Goal: Task Accomplishment & Management: Complete application form

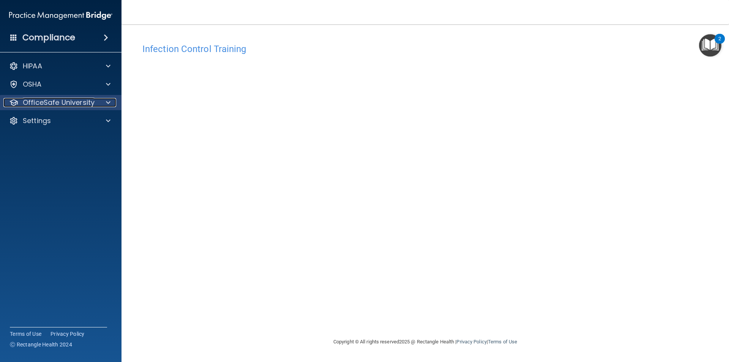
click at [76, 99] on p "OfficeSafe University" at bounding box center [59, 102] width 72 height 9
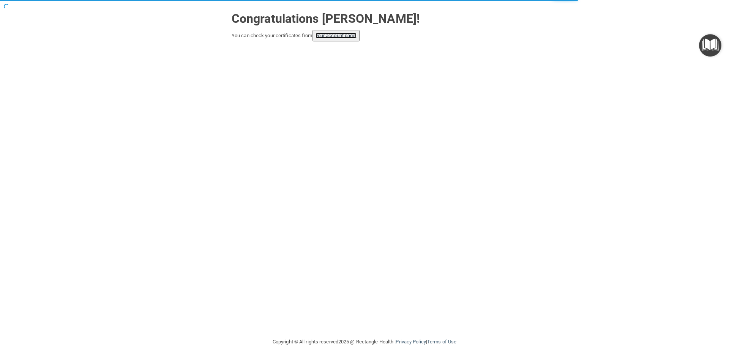
click at [334, 34] on link "your account page!" at bounding box center [335, 36] width 41 height 6
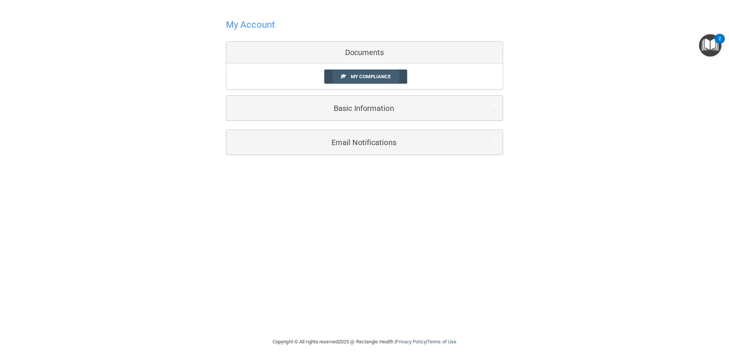
click at [368, 75] on span "My Compliance" at bounding box center [371, 77] width 40 height 6
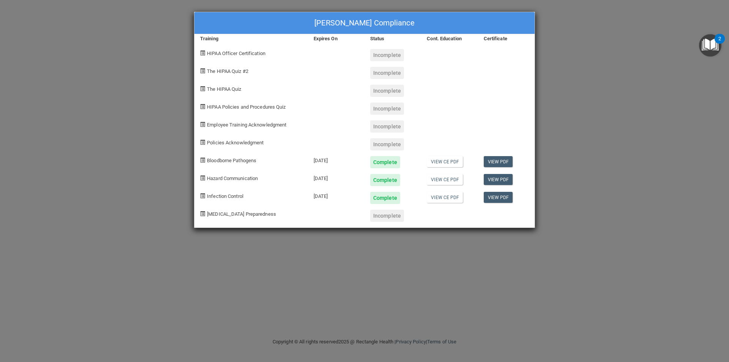
click at [384, 197] on div "Complete" at bounding box center [385, 198] width 30 height 12
click at [450, 198] on link "View CE PDF" at bounding box center [445, 197] width 36 height 11
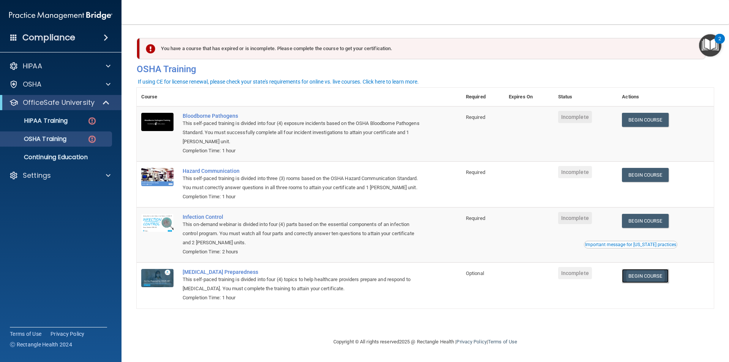
click at [651, 278] on link "Begin Course" at bounding box center [645, 276] width 46 height 14
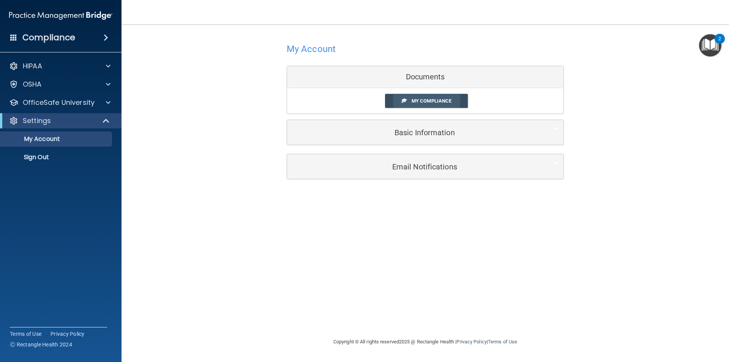
click at [432, 98] on span "My Compliance" at bounding box center [431, 101] width 40 height 6
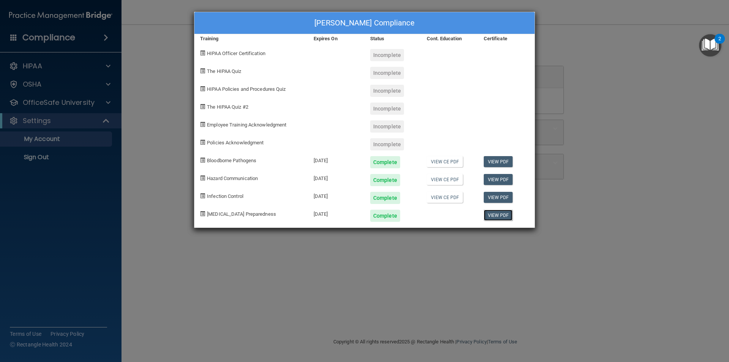
click at [502, 217] on link "View PDF" at bounding box center [498, 215] width 29 height 11
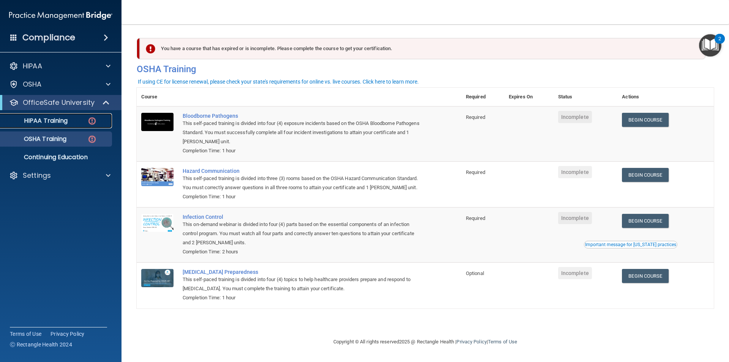
click at [52, 118] on p "HIPAA Training" at bounding box center [36, 121] width 63 height 8
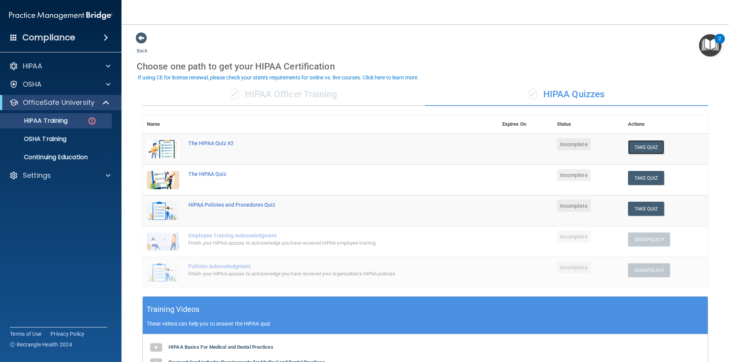
drag, startPoint x: 635, startPoint y: 148, endPoint x: 647, endPoint y: 154, distance: 13.8
click at [635, 148] on button "Take Quiz" at bounding box center [646, 147] width 36 height 14
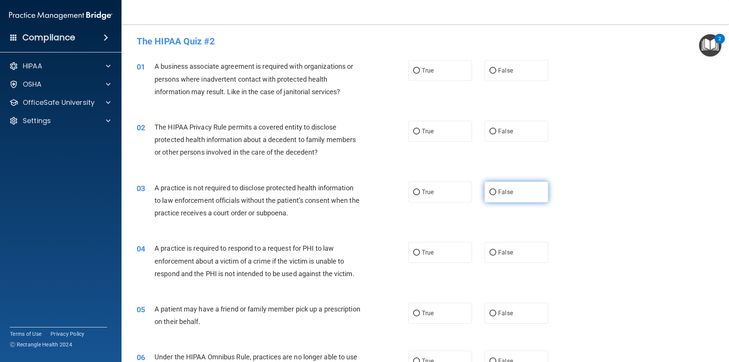
click at [489, 192] on input "False" at bounding box center [492, 192] width 7 height 6
radio input "true"
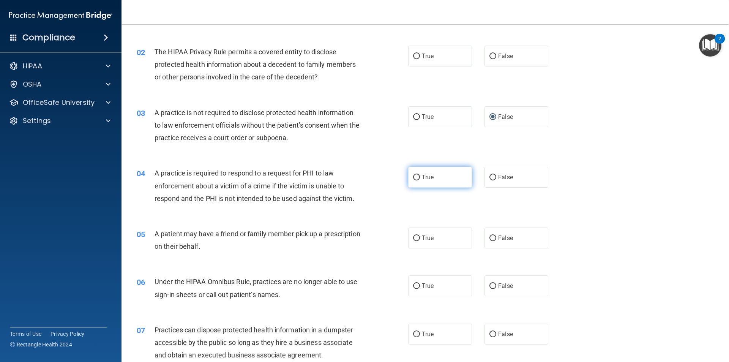
scroll to position [76, 0]
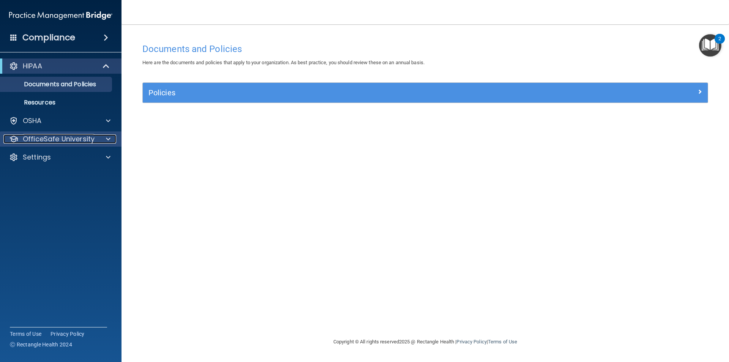
click at [107, 137] on span at bounding box center [108, 138] width 5 height 9
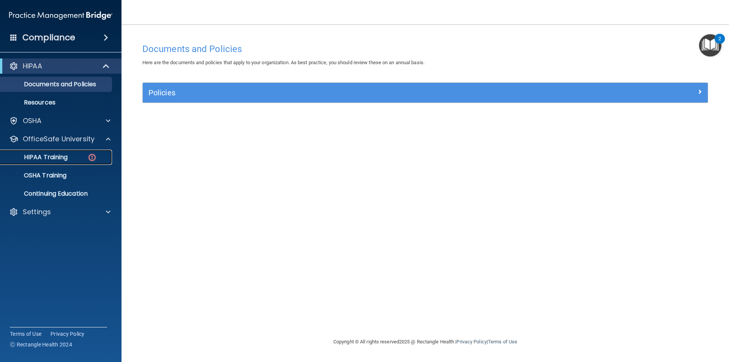
click at [47, 155] on p "HIPAA Training" at bounding box center [36, 157] width 63 height 8
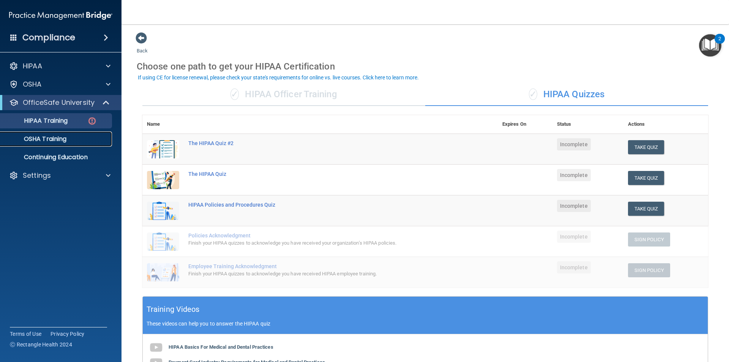
click at [55, 138] on p "OSHA Training" at bounding box center [35, 139] width 61 height 8
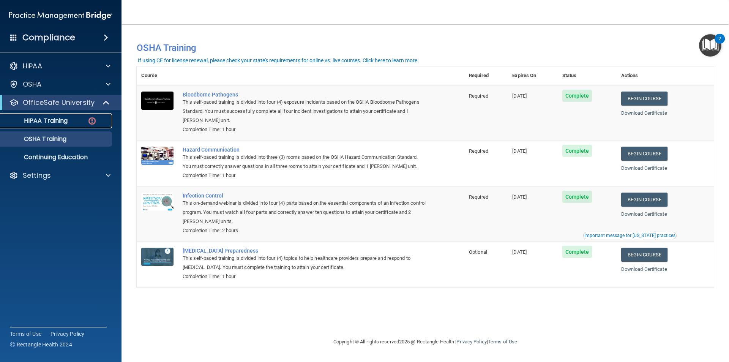
click at [50, 119] on p "HIPAA Training" at bounding box center [36, 121] width 63 height 8
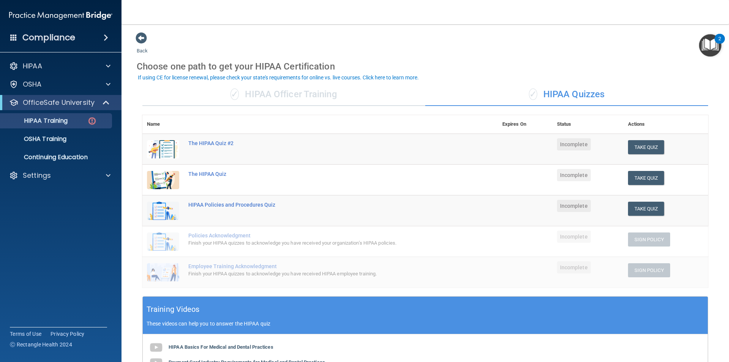
click at [564, 144] on span "Incomplete" at bounding box center [574, 144] width 34 height 12
click at [162, 149] on img at bounding box center [163, 149] width 32 height 18
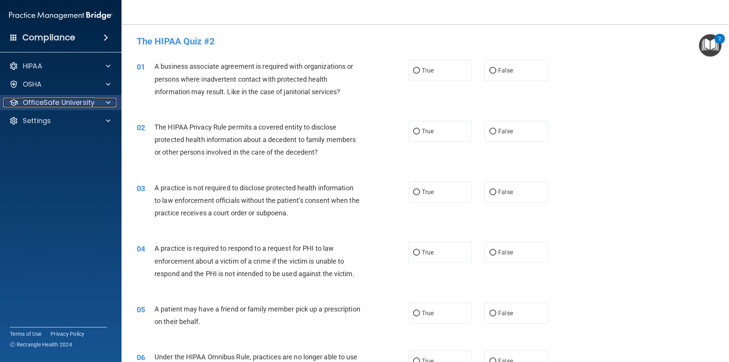
click at [111, 102] on div at bounding box center [107, 102] width 19 height 9
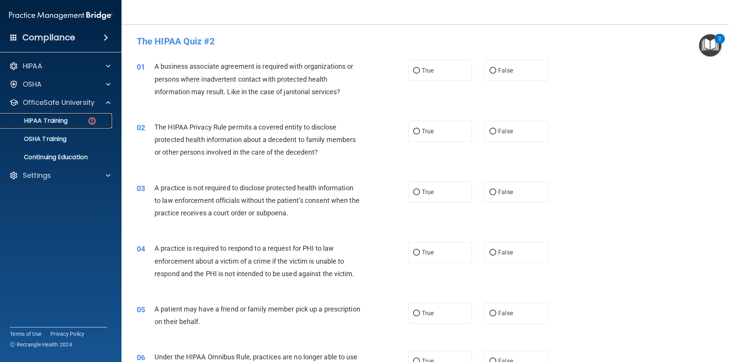
click at [32, 119] on p "HIPAA Training" at bounding box center [36, 121] width 63 height 8
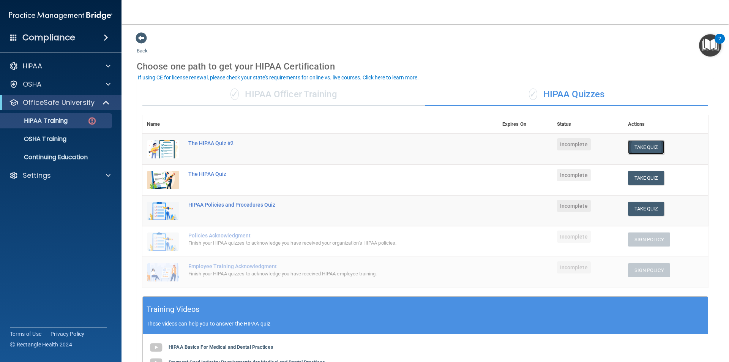
click at [644, 145] on button "Take Quiz" at bounding box center [646, 147] width 36 height 14
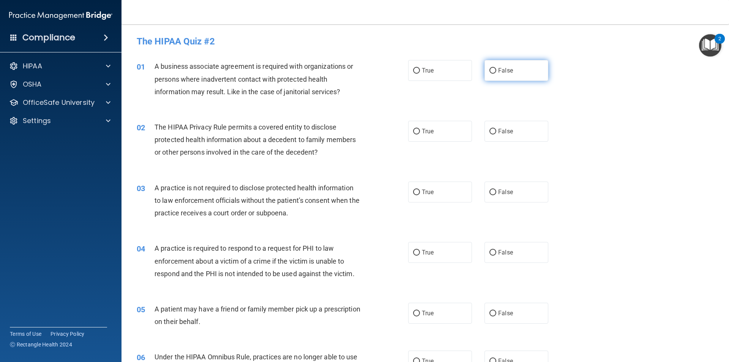
click at [489, 70] on input "False" at bounding box center [492, 71] width 7 height 6
radio input "true"
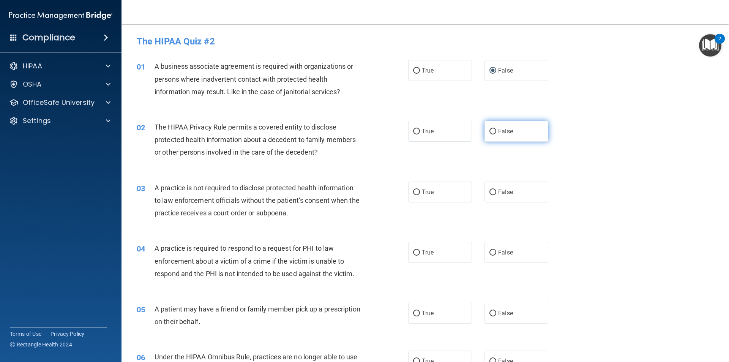
click at [489, 130] on input "False" at bounding box center [492, 132] width 7 height 6
radio input "true"
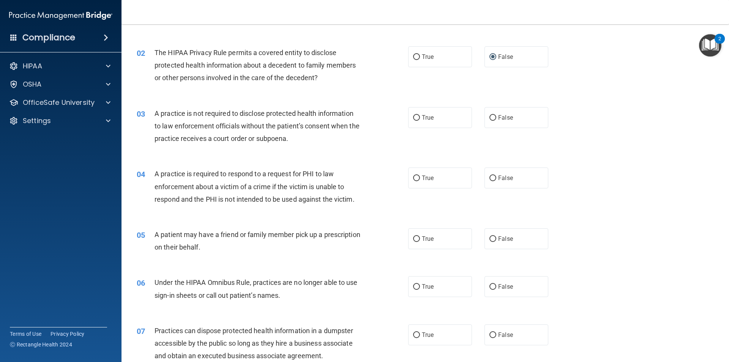
scroll to position [76, 0]
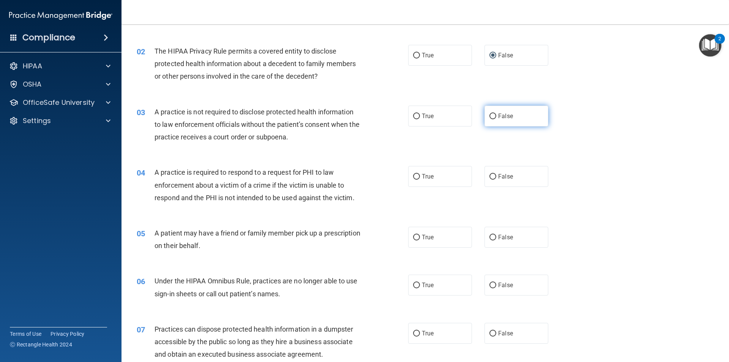
click at [490, 118] on input "False" at bounding box center [492, 116] width 7 height 6
radio input "true"
click at [492, 173] on label "False" at bounding box center [516, 176] width 64 height 21
click at [492, 174] on input "False" at bounding box center [492, 177] width 7 height 6
radio input "true"
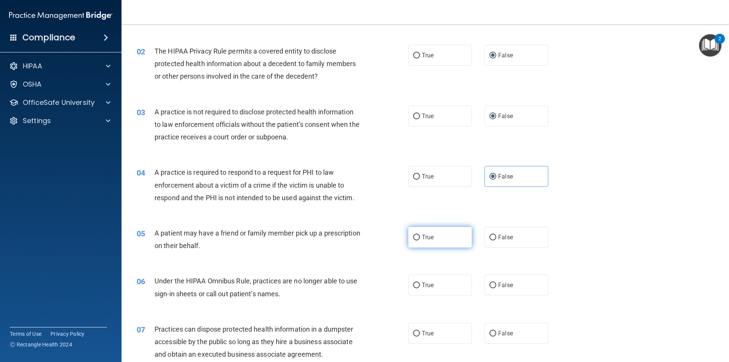
click at [413, 235] on input "True" at bounding box center [416, 238] width 7 height 6
radio input "true"
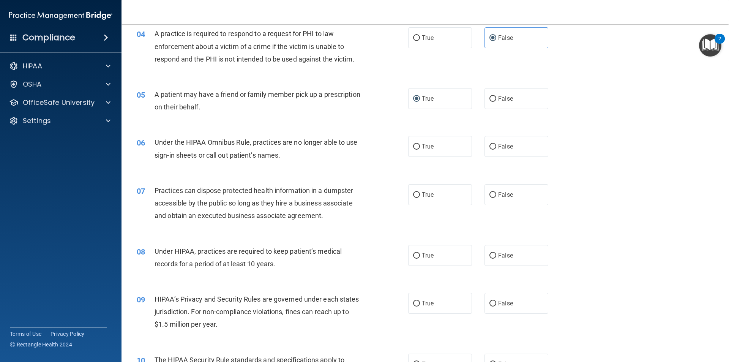
scroll to position [228, 0]
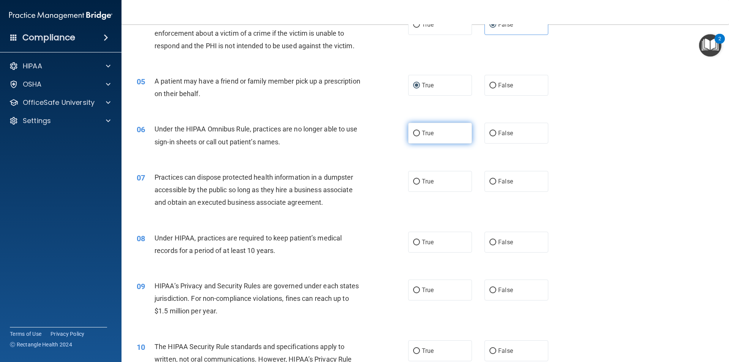
click at [414, 133] on input "True" at bounding box center [416, 134] width 7 height 6
radio input "true"
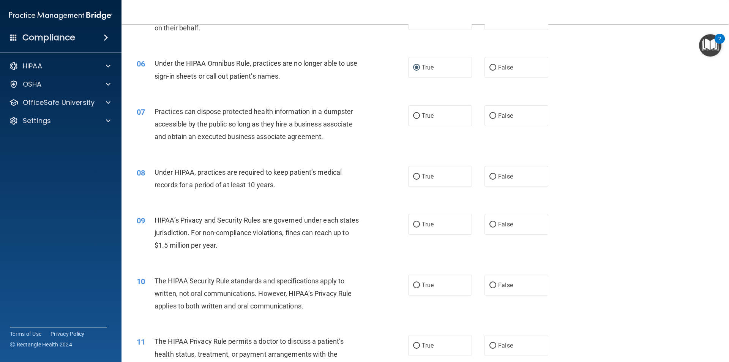
scroll to position [304, 0]
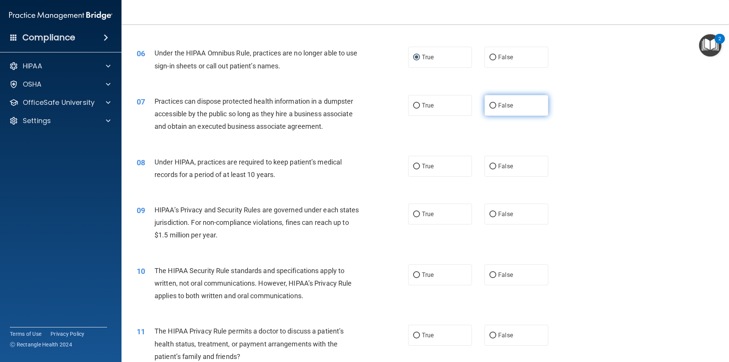
click at [489, 104] on input "False" at bounding box center [492, 106] width 7 height 6
radio input "true"
click at [489, 166] on input "False" at bounding box center [492, 167] width 7 height 6
radio input "true"
click at [414, 214] on input "True" at bounding box center [416, 214] width 7 height 6
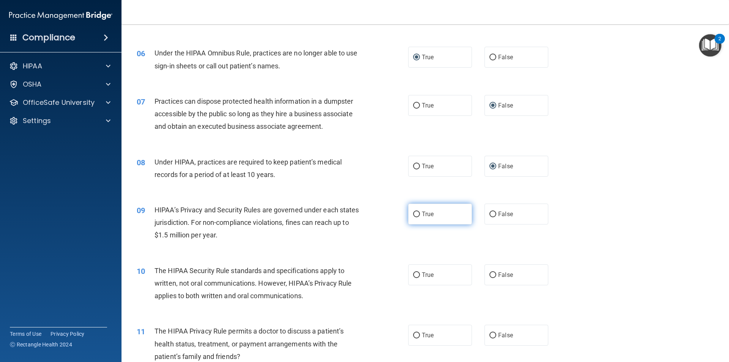
radio input "true"
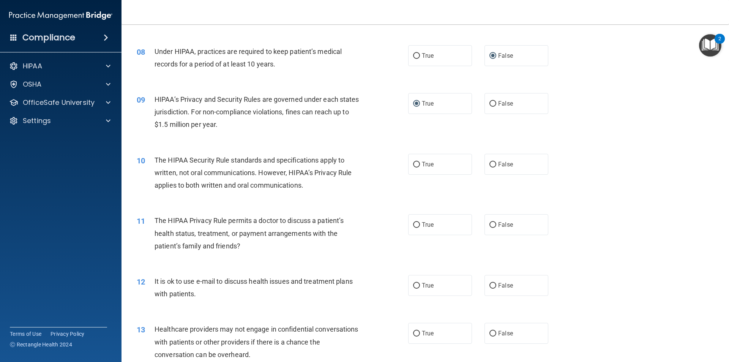
scroll to position [417, 0]
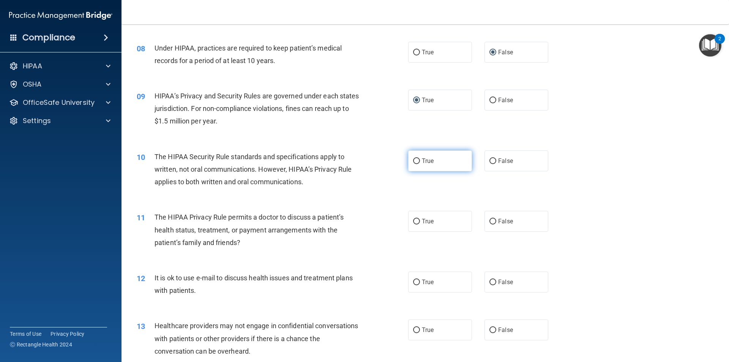
click at [413, 160] on input "True" at bounding box center [416, 161] width 7 height 6
radio input "true"
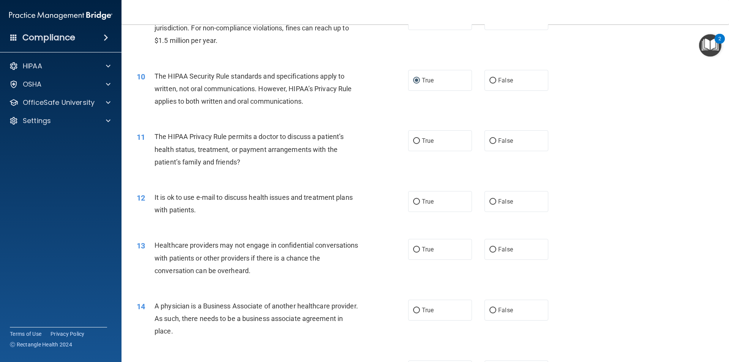
scroll to position [531, 0]
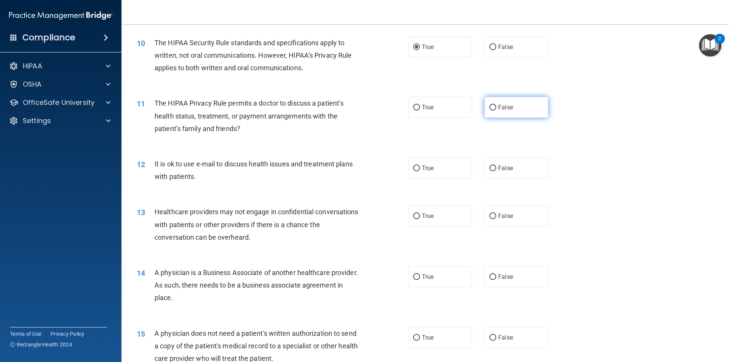
click at [490, 107] on input "False" at bounding box center [492, 108] width 7 height 6
radio input "true"
click at [414, 167] on input "True" at bounding box center [416, 168] width 7 height 6
radio input "true"
click at [415, 214] on input "True" at bounding box center [416, 216] width 7 height 6
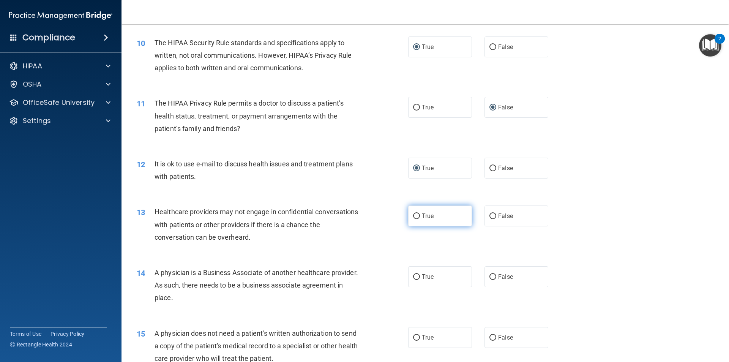
radio input "true"
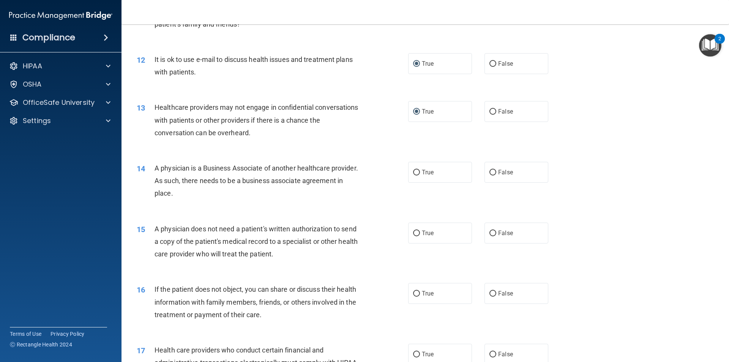
scroll to position [645, 0]
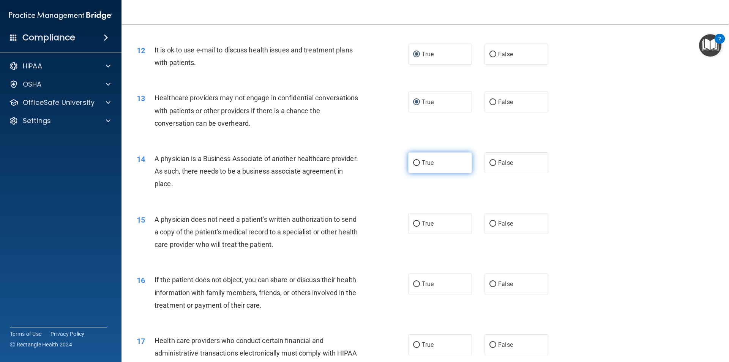
click at [415, 160] on input "True" at bounding box center [416, 163] width 7 height 6
radio input "true"
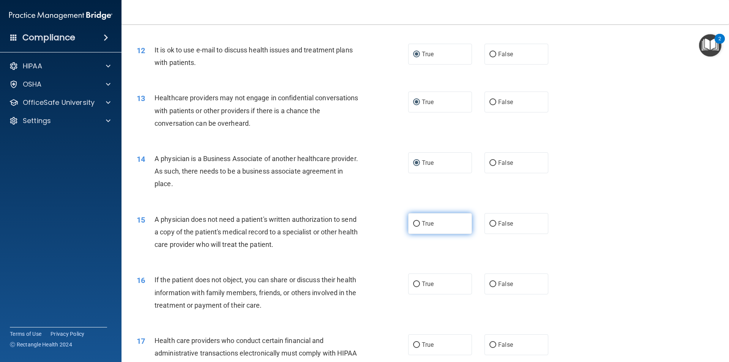
click at [416, 222] on input "True" at bounding box center [416, 224] width 7 height 6
radio input "true"
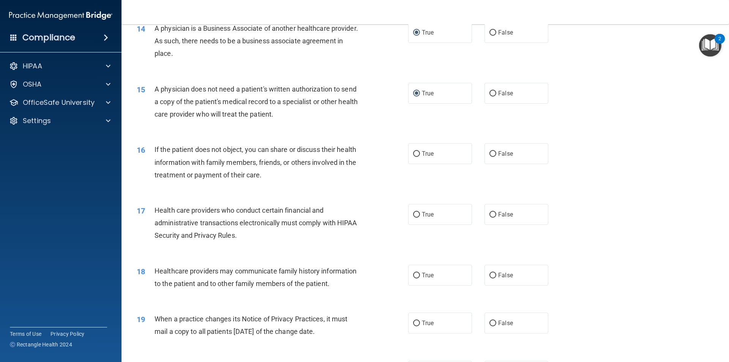
scroll to position [797, 0]
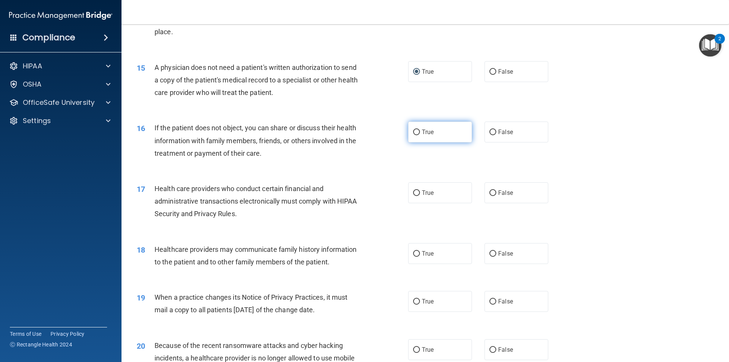
click at [413, 133] on input "True" at bounding box center [416, 132] width 7 height 6
radio input "true"
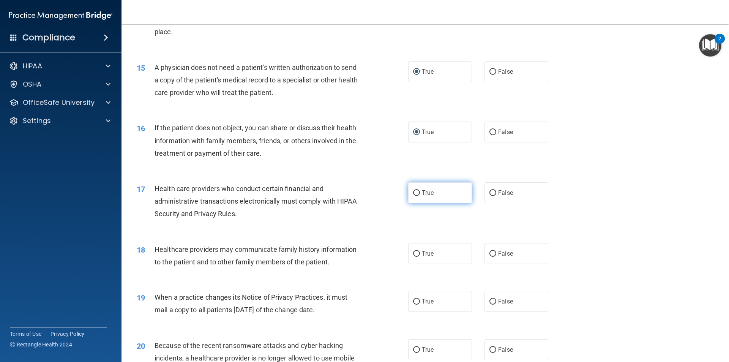
click at [416, 192] on input "True" at bounding box center [416, 193] width 7 height 6
radio input "true"
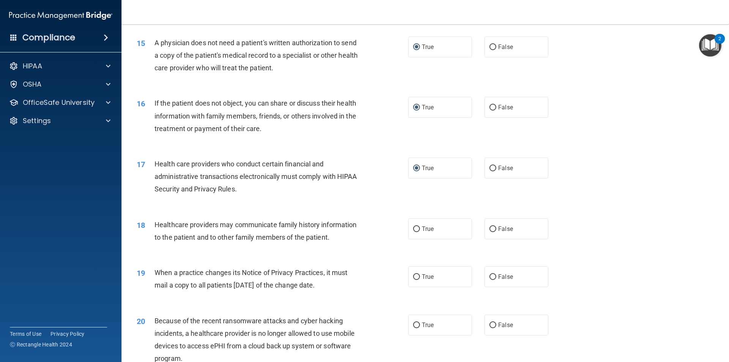
scroll to position [873, 0]
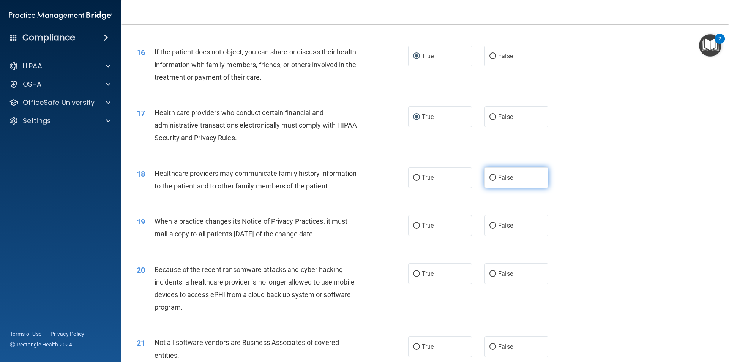
click at [489, 177] on input "False" at bounding box center [492, 178] width 7 height 6
radio input "true"
click at [413, 223] on input "True" at bounding box center [416, 226] width 7 height 6
radio input "true"
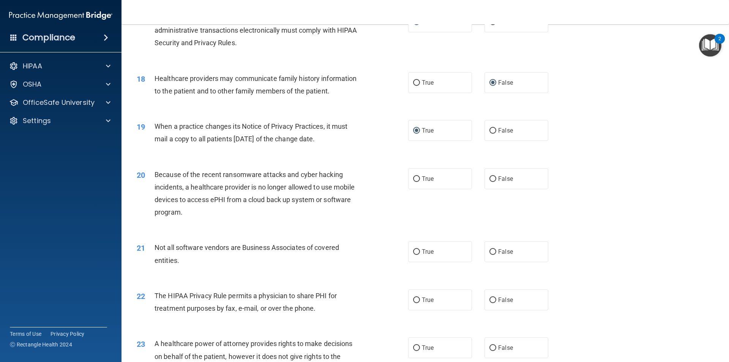
scroll to position [987, 0]
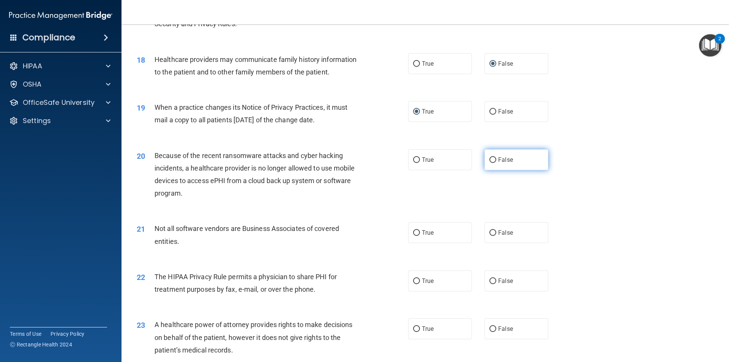
click at [489, 159] on input "False" at bounding box center [492, 160] width 7 height 6
radio input "true"
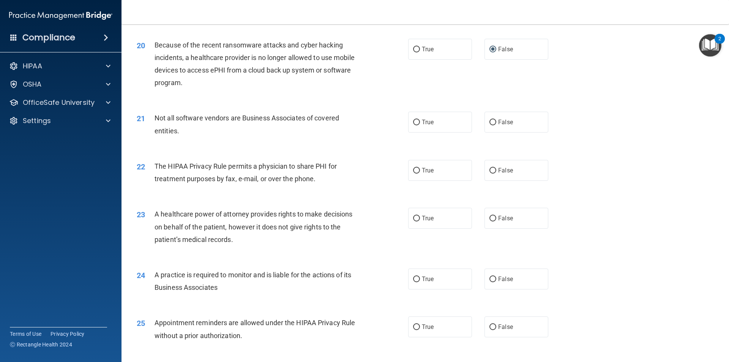
scroll to position [1101, 0]
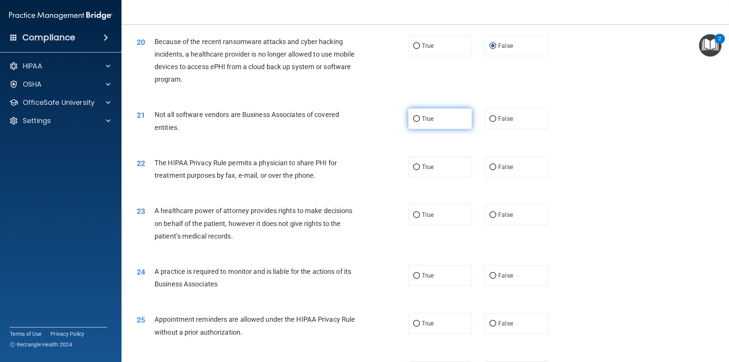
click at [414, 118] on input "True" at bounding box center [416, 119] width 7 height 6
radio input "true"
click at [414, 165] on input "True" at bounding box center [416, 167] width 7 height 6
radio input "true"
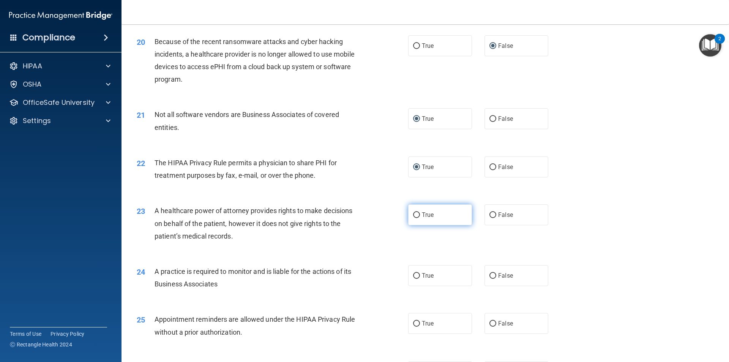
click at [413, 215] on input "True" at bounding box center [416, 215] width 7 height 6
radio input "true"
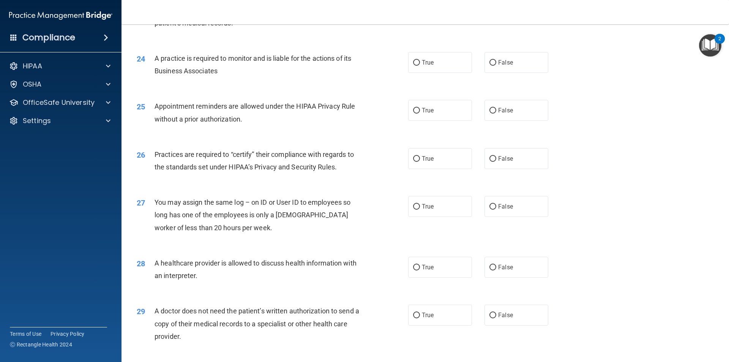
scroll to position [1328, 0]
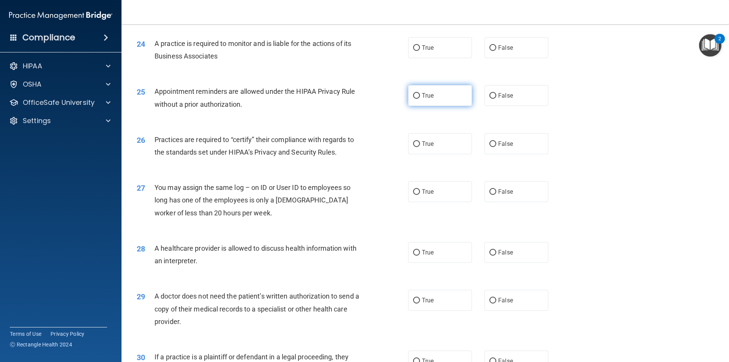
click at [413, 96] on input "True" at bounding box center [416, 96] width 7 height 6
radio input "true"
click at [490, 191] on input "False" at bounding box center [492, 192] width 7 height 6
radio input "true"
click at [489, 145] on input "False" at bounding box center [492, 144] width 7 height 6
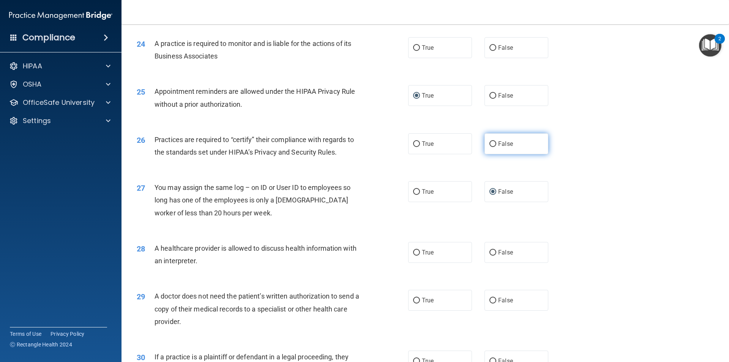
radio input "true"
click at [413, 252] on input "True" at bounding box center [416, 253] width 7 height 6
radio input "true"
click at [489, 46] on input "False" at bounding box center [492, 48] width 7 height 6
radio input "true"
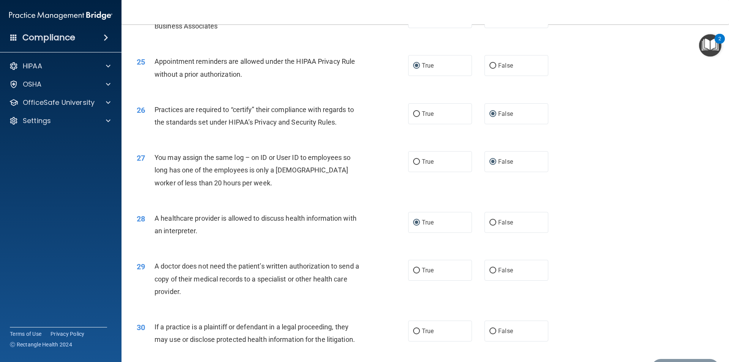
scroll to position [1405, 0]
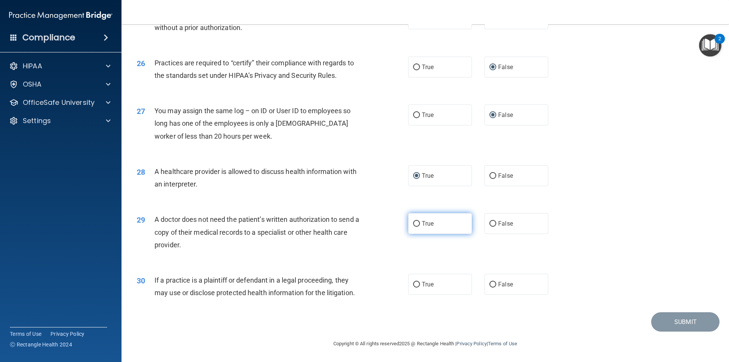
click at [415, 224] on input "True" at bounding box center [416, 224] width 7 height 6
radio input "true"
drag, startPoint x: 487, startPoint y: 284, endPoint x: 491, endPoint y: 289, distance: 6.5
click at [489, 284] on input "False" at bounding box center [492, 285] width 7 height 6
radio input "true"
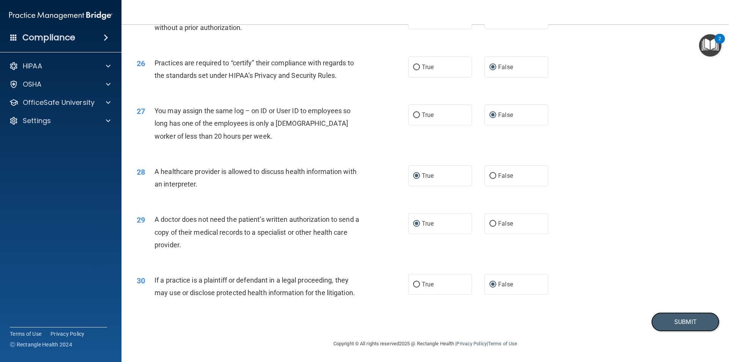
drag, startPoint x: 680, startPoint y: 319, endPoint x: 659, endPoint y: 357, distance: 43.1
click at [680, 322] on button "Submit" at bounding box center [685, 321] width 68 height 19
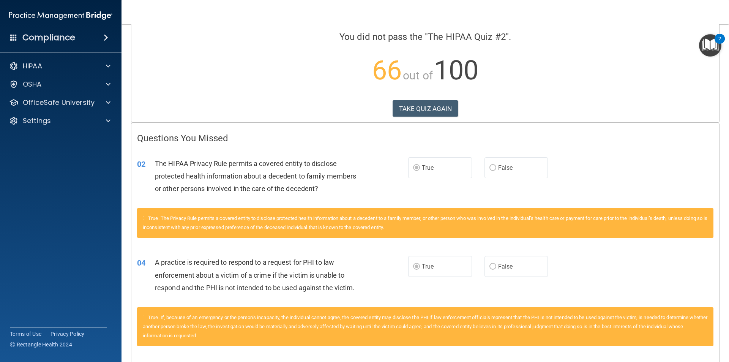
scroll to position [42, 0]
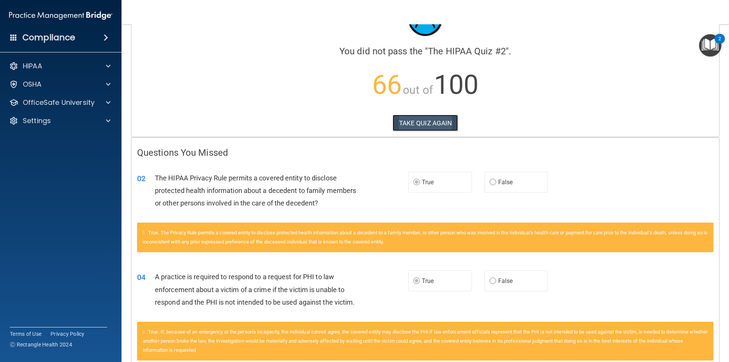
click at [432, 120] on button "TAKE QUIZ AGAIN" at bounding box center [425, 123] width 66 height 17
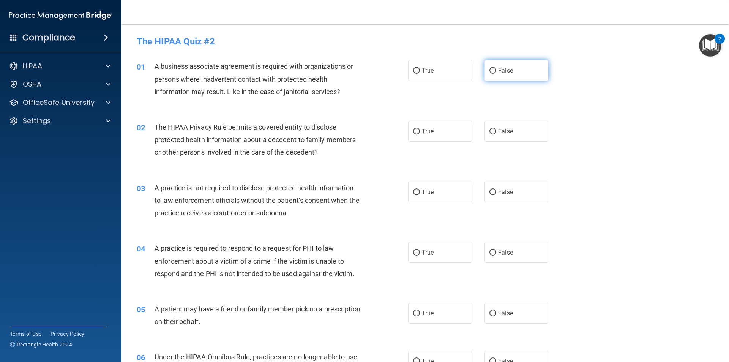
click at [490, 71] on input "False" at bounding box center [492, 71] width 7 height 6
radio input "true"
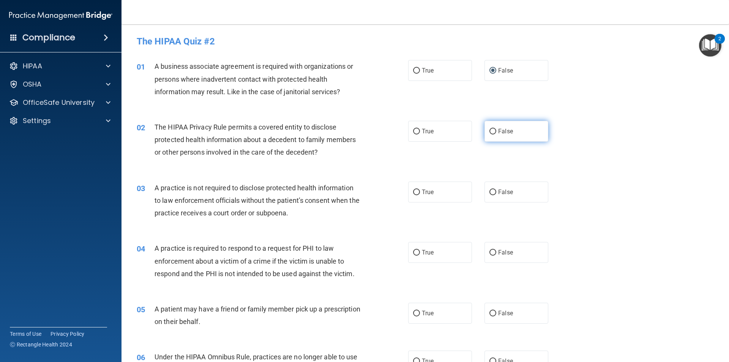
click at [491, 132] on input "False" at bounding box center [492, 132] width 7 height 6
radio input "true"
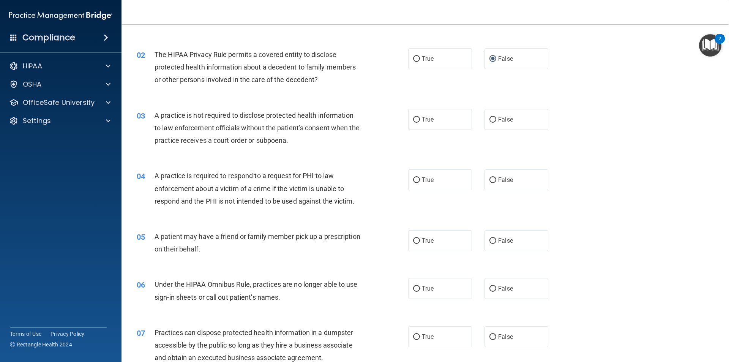
scroll to position [114, 0]
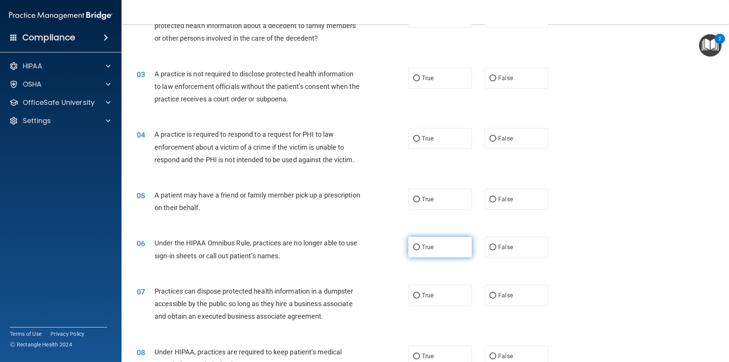
click at [414, 246] on input "True" at bounding box center [416, 247] width 7 height 6
radio input "true"
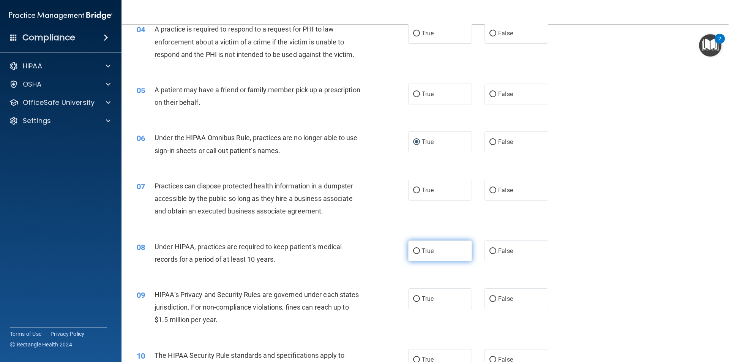
scroll to position [228, 0]
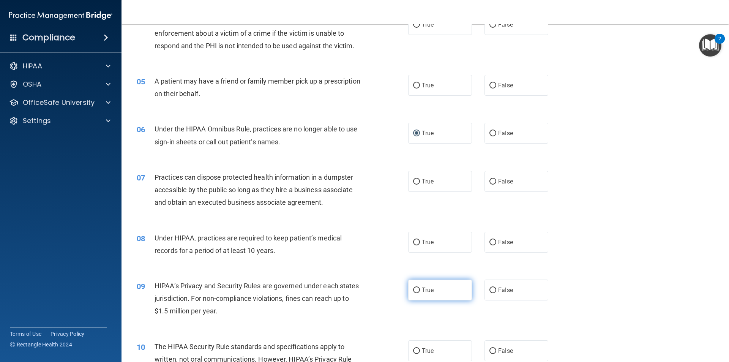
click at [414, 289] on input "True" at bounding box center [416, 290] width 7 height 6
radio input "true"
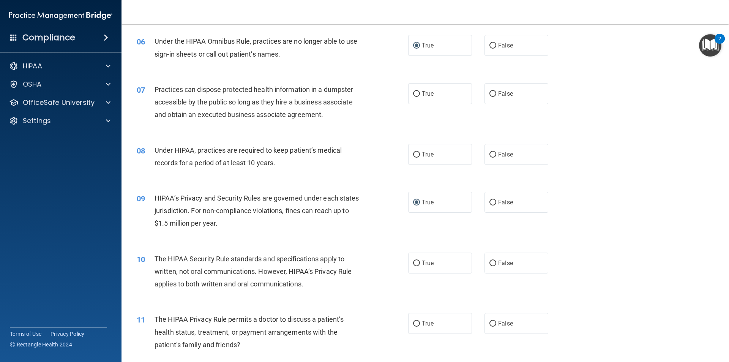
scroll to position [342, 0]
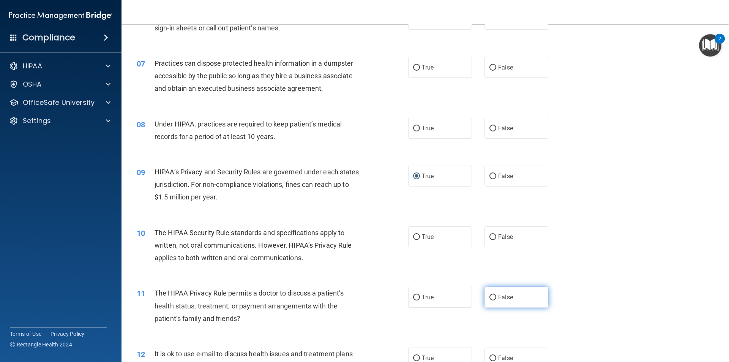
click at [491, 296] on input "False" at bounding box center [492, 298] width 7 height 6
radio input "true"
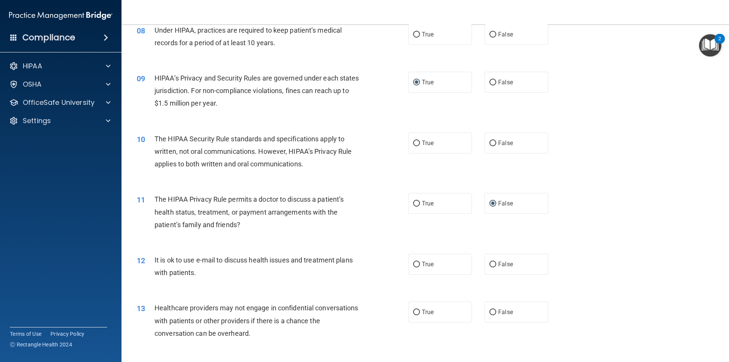
scroll to position [455, 0]
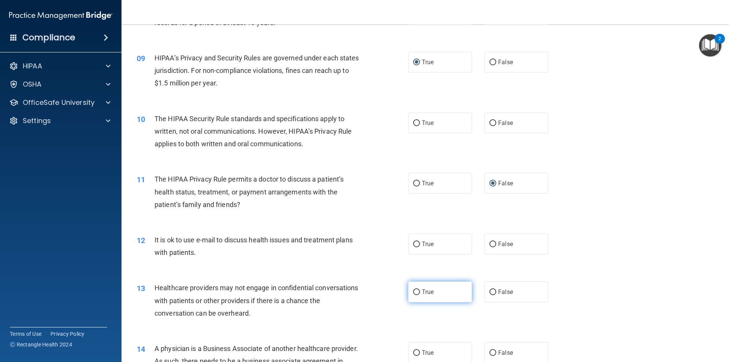
click at [413, 291] on input "True" at bounding box center [416, 292] width 7 height 6
radio input "true"
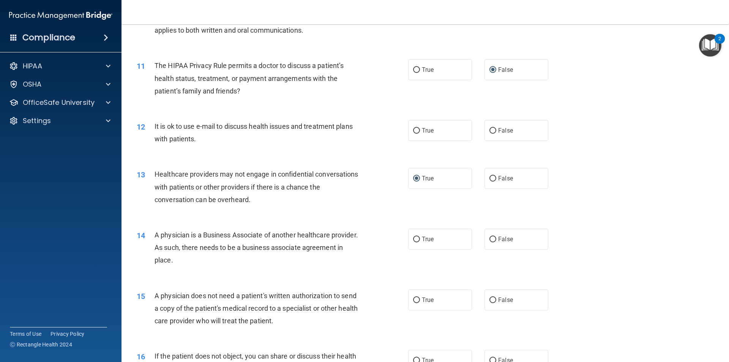
scroll to position [569, 0]
click at [413, 238] on input "True" at bounding box center [416, 239] width 7 height 6
radio input "true"
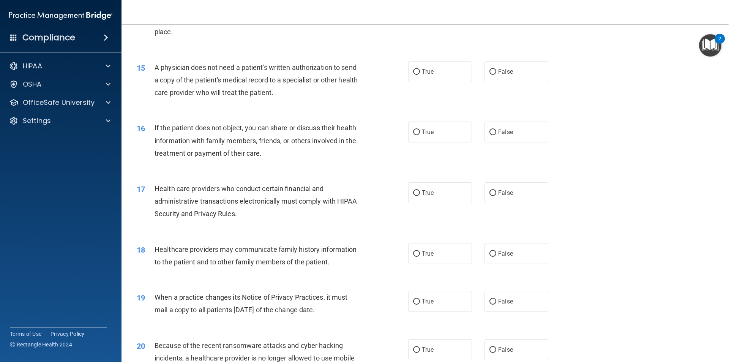
scroll to position [873, 0]
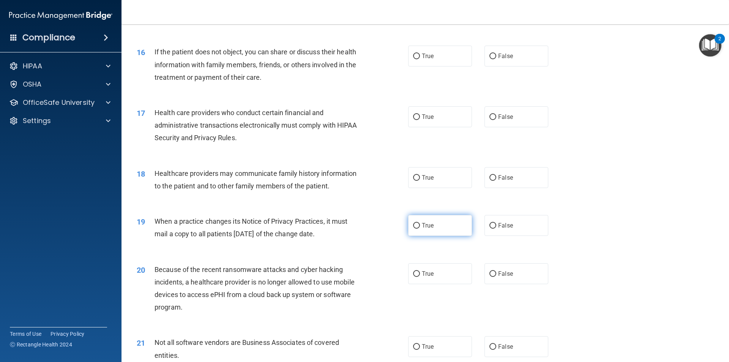
click at [414, 226] on input "True" at bounding box center [416, 226] width 7 height 6
radio input "true"
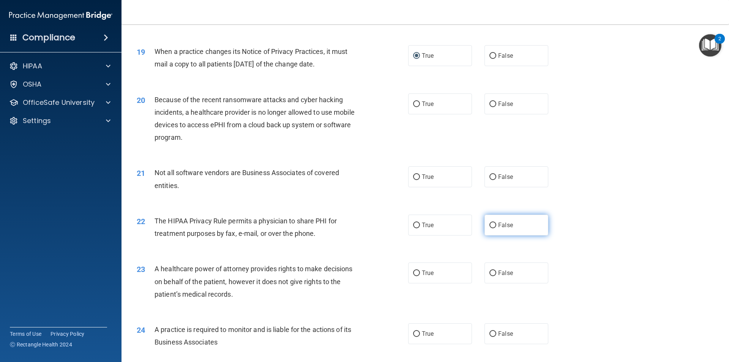
scroll to position [1063, 0]
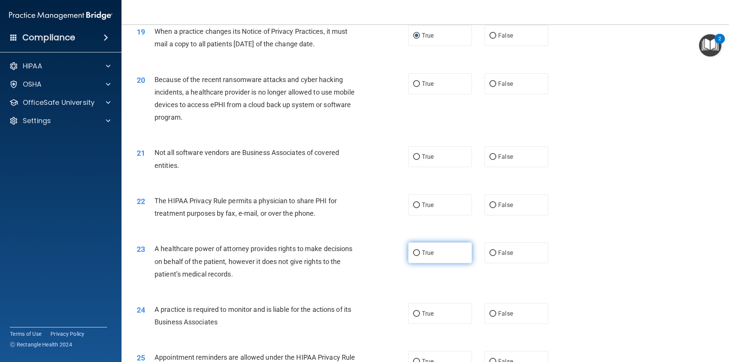
click at [413, 252] on input "True" at bounding box center [416, 253] width 7 height 6
radio input "true"
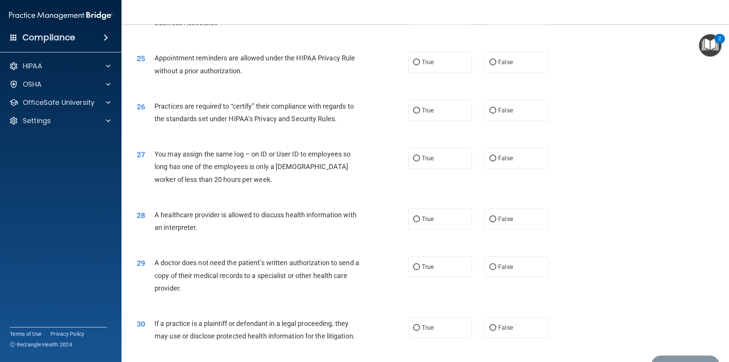
scroll to position [1404, 0]
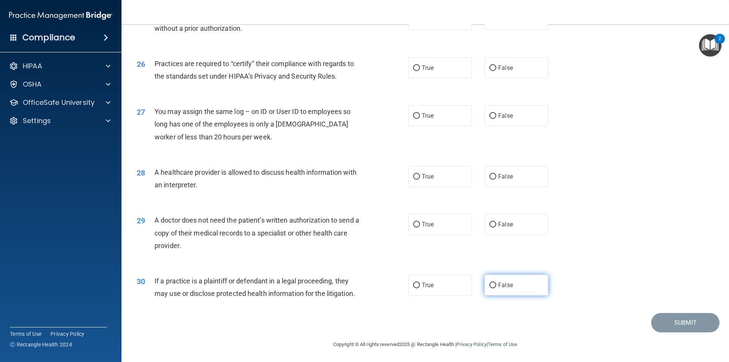
click at [489, 286] on input "False" at bounding box center [492, 285] width 7 height 6
radio input "true"
click at [415, 223] on input "True" at bounding box center [416, 225] width 7 height 6
radio input "true"
click at [415, 177] on input "True" at bounding box center [416, 177] width 7 height 6
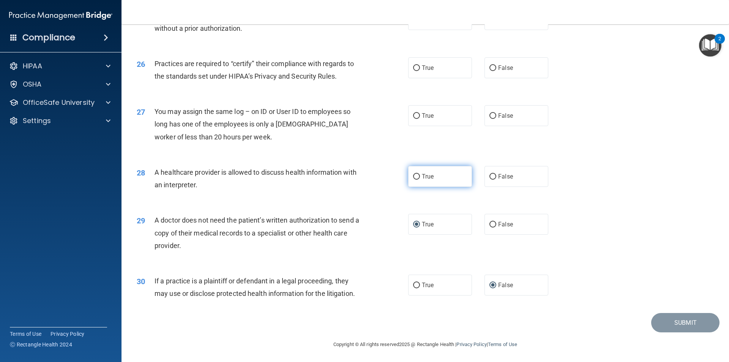
radio input "true"
click at [489, 114] on input "False" at bounding box center [492, 116] width 7 height 6
radio input "true"
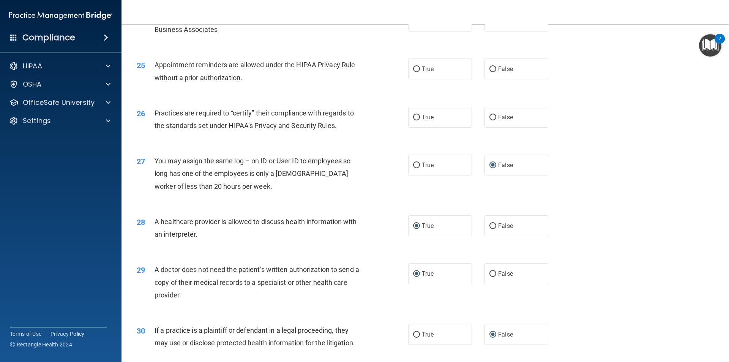
scroll to position [1328, 0]
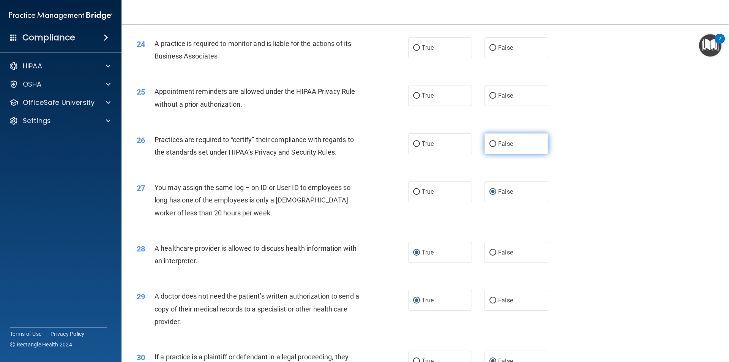
click at [490, 144] on input "False" at bounding box center [492, 144] width 7 height 6
radio input "true"
click at [413, 94] on input "True" at bounding box center [416, 96] width 7 height 6
radio input "true"
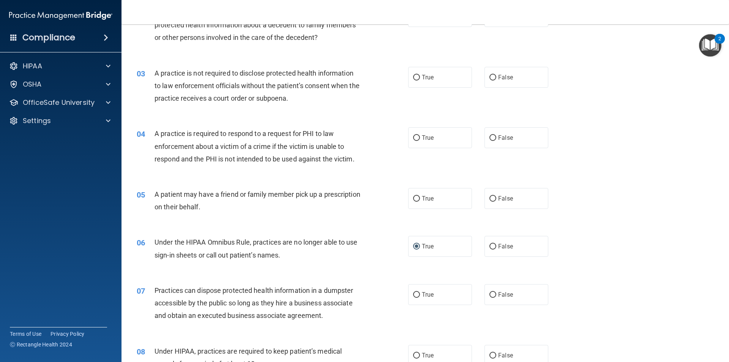
scroll to position [0, 0]
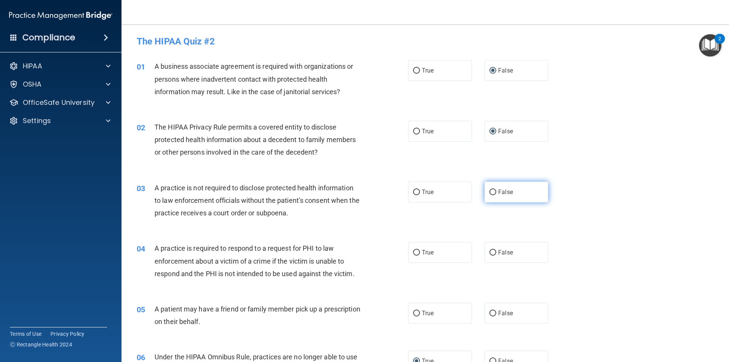
click at [489, 191] on input "False" at bounding box center [492, 192] width 7 height 6
radio input "true"
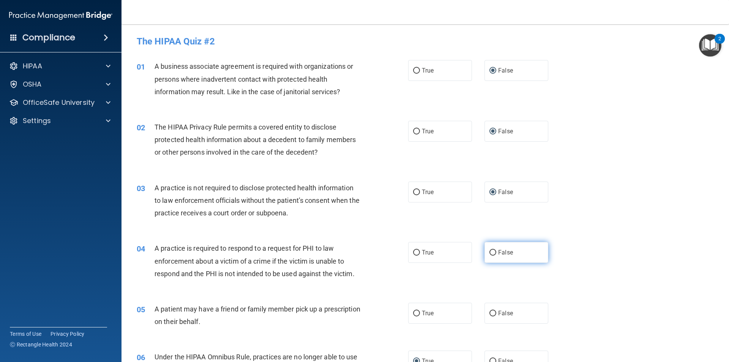
click at [490, 252] on input "False" at bounding box center [492, 253] width 7 height 6
radio input "true"
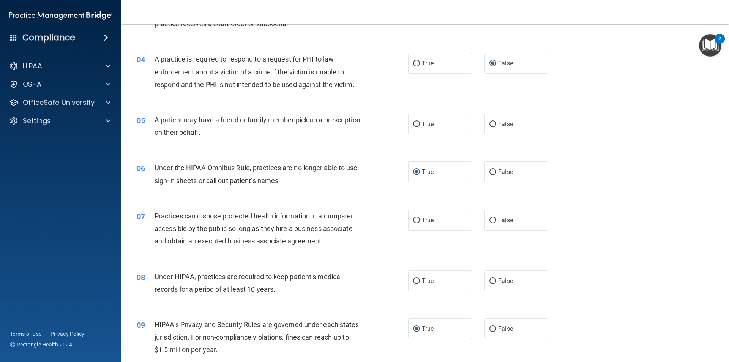
scroll to position [190, 0]
click at [413, 122] on input "True" at bounding box center [416, 124] width 7 height 6
radio input "true"
click at [490, 219] on input "False" at bounding box center [492, 220] width 7 height 6
radio input "true"
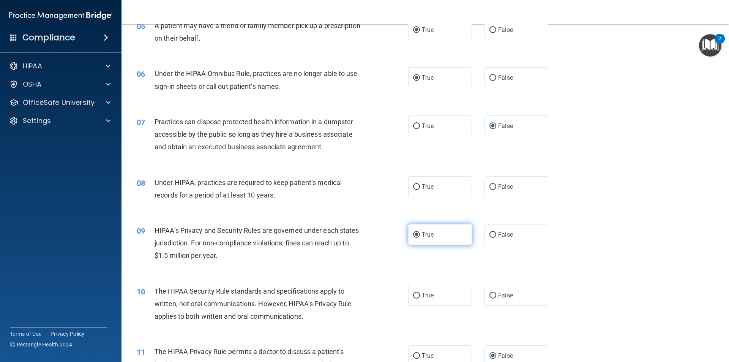
scroll to position [304, 0]
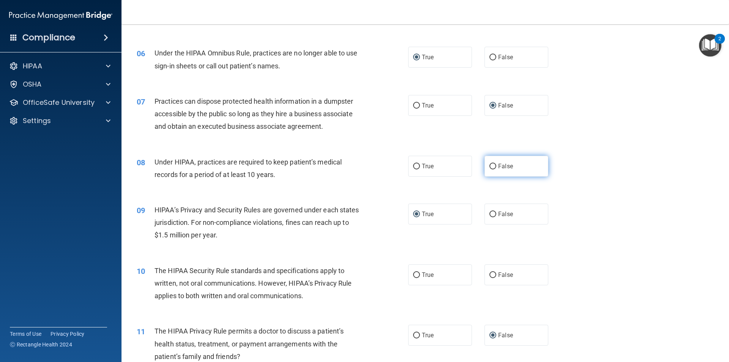
click at [489, 166] on input "False" at bounding box center [492, 167] width 7 height 6
radio input "true"
click at [489, 273] on input "False" at bounding box center [492, 275] width 7 height 6
radio input "true"
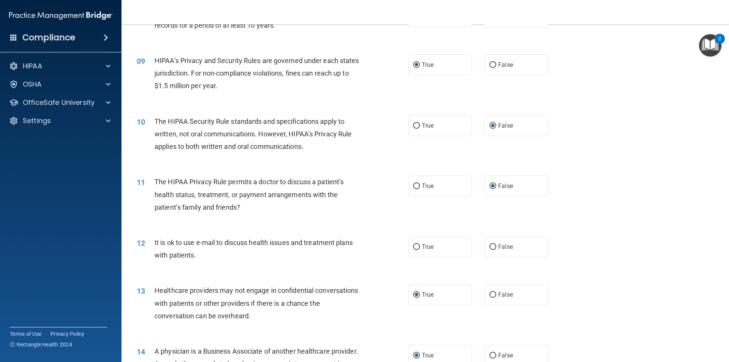
scroll to position [455, 0]
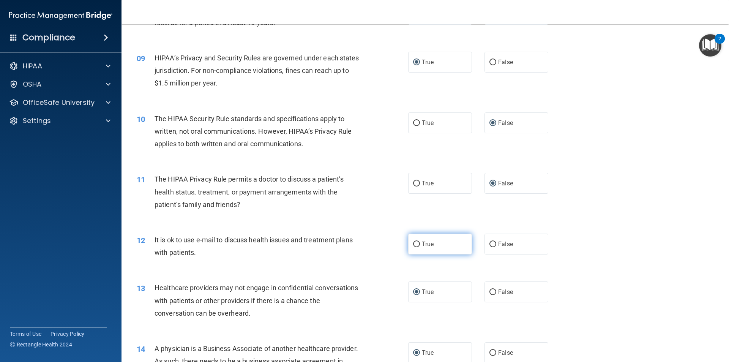
click at [414, 244] on input "True" at bounding box center [416, 244] width 7 height 6
radio input "true"
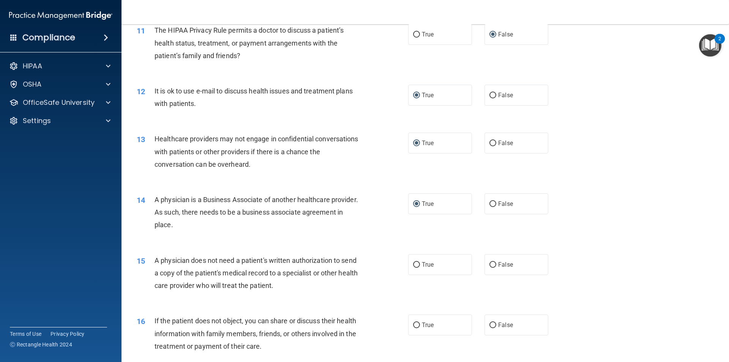
scroll to position [607, 0]
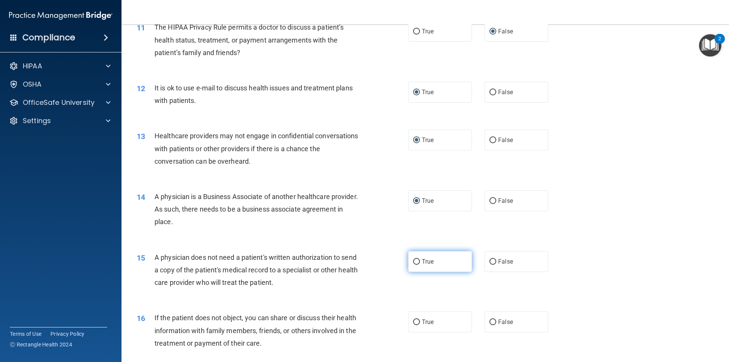
click at [416, 261] on input "True" at bounding box center [416, 262] width 7 height 6
radio input "true"
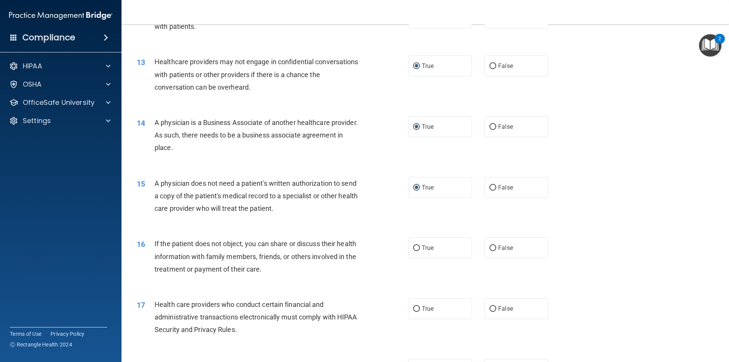
scroll to position [683, 0]
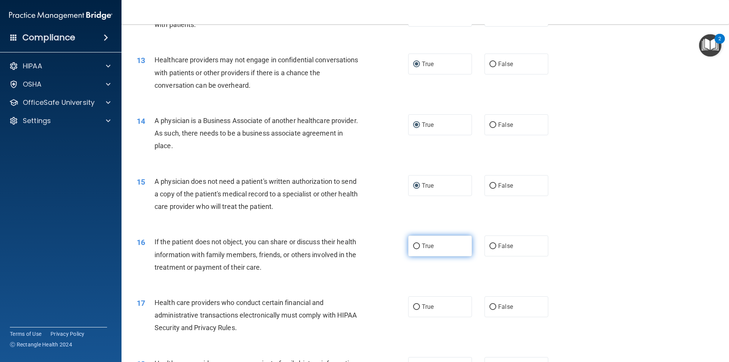
click at [413, 247] on input "True" at bounding box center [416, 246] width 7 height 6
radio input "true"
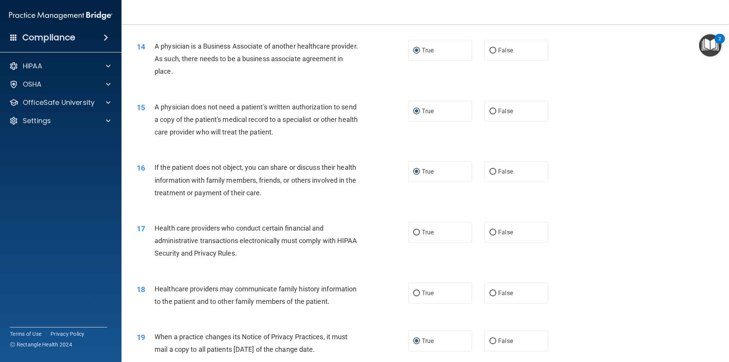
scroll to position [797, 0]
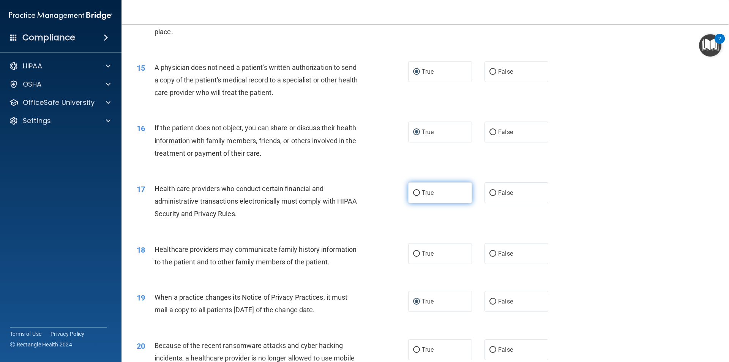
click at [413, 190] on input "True" at bounding box center [416, 193] width 7 height 6
radio input "true"
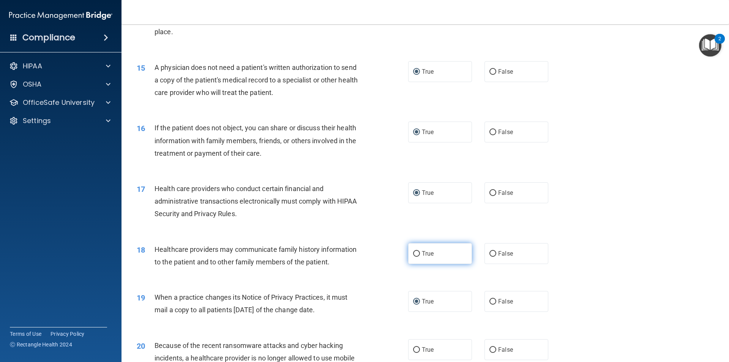
click at [417, 254] on input "True" at bounding box center [416, 254] width 7 height 6
radio input "true"
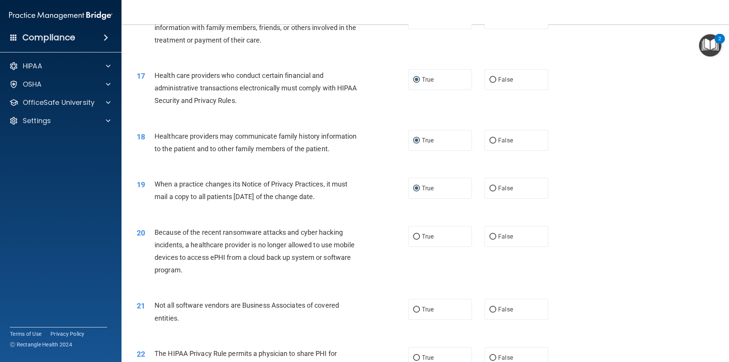
scroll to position [911, 0]
click at [491, 234] on input "False" at bounding box center [492, 236] width 7 height 6
radio input "true"
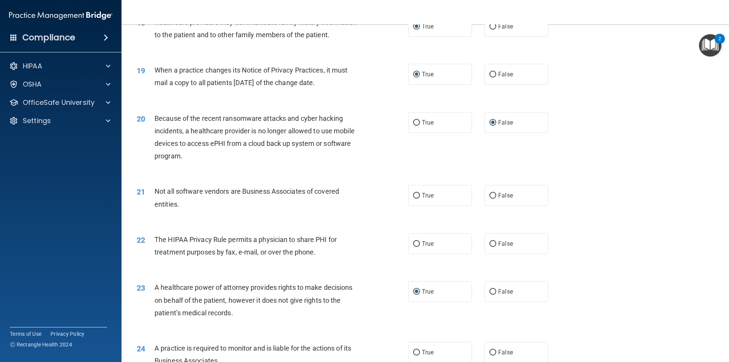
scroll to position [1025, 0]
click at [413, 194] on input "True" at bounding box center [416, 195] width 7 height 6
radio input "true"
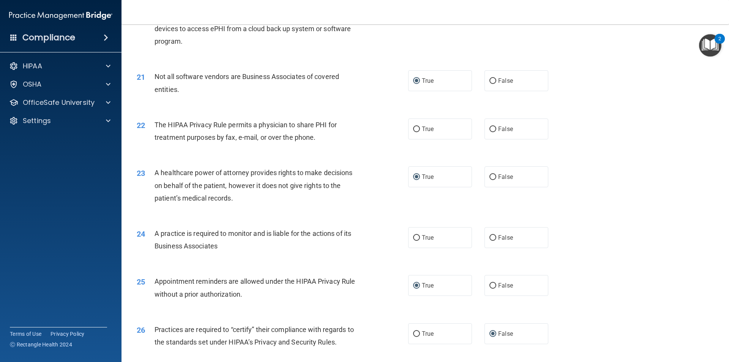
scroll to position [1177, 0]
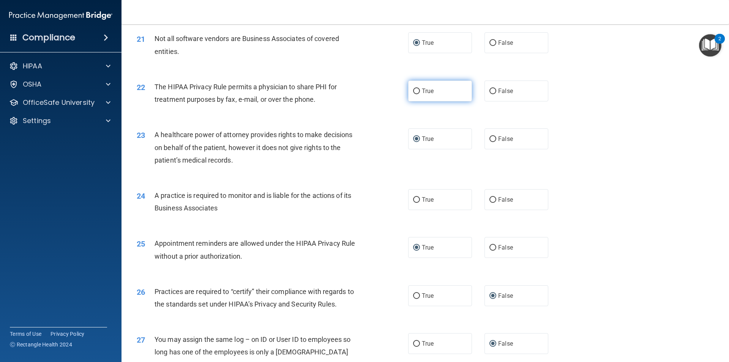
click at [413, 90] on input "True" at bounding box center [416, 91] width 7 height 6
radio input "true"
click at [489, 199] on input "False" at bounding box center [492, 200] width 7 height 6
radio input "true"
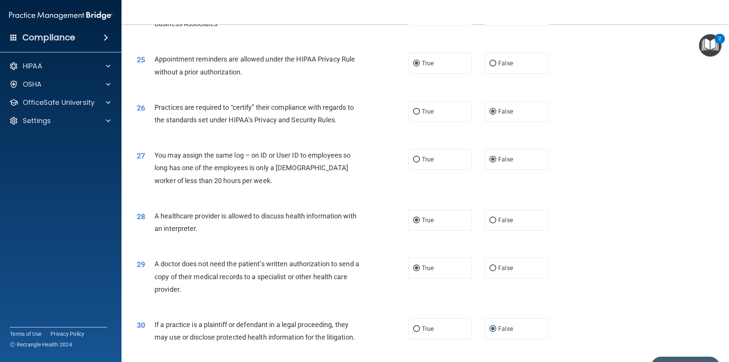
scroll to position [1405, 0]
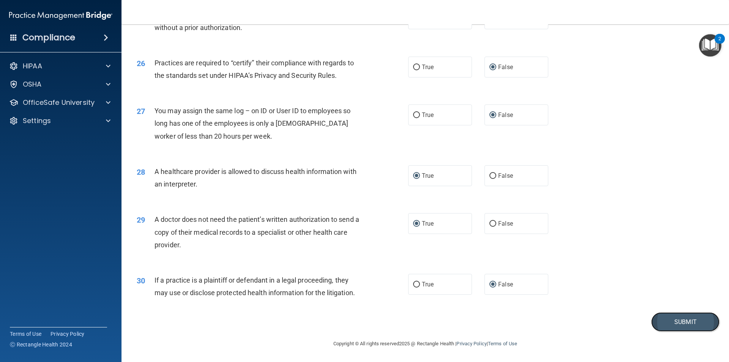
click at [675, 319] on button "Submit" at bounding box center [685, 321] width 68 height 19
click at [677, 317] on button "Submit" at bounding box center [685, 321] width 68 height 19
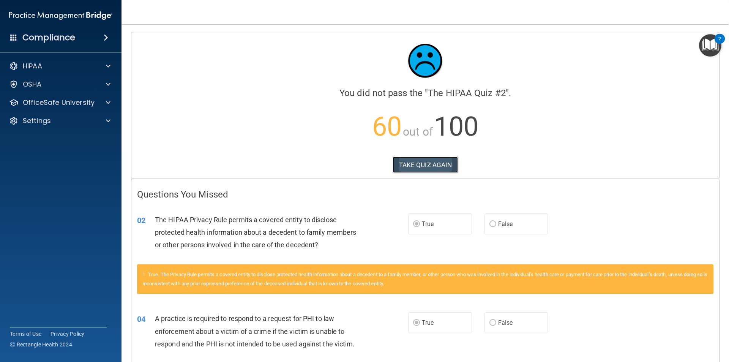
click at [424, 162] on button "TAKE QUIZ AGAIN" at bounding box center [425, 164] width 66 height 17
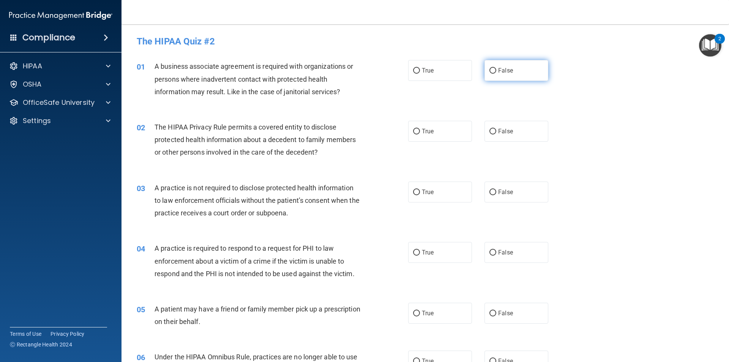
click at [489, 71] on input "False" at bounding box center [492, 71] width 7 height 6
radio input "true"
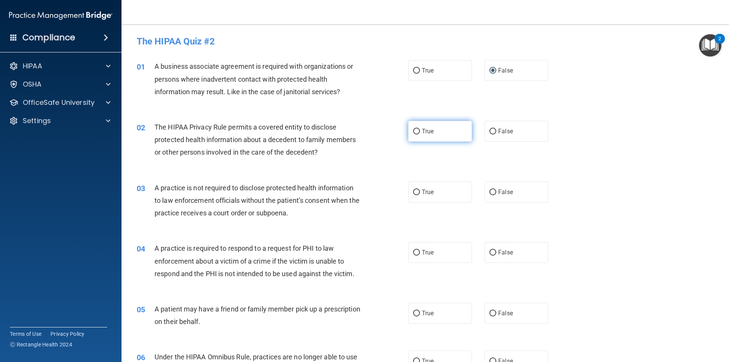
click at [413, 130] on input "True" at bounding box center [416, 132] width 7 height 6
radio input "true"
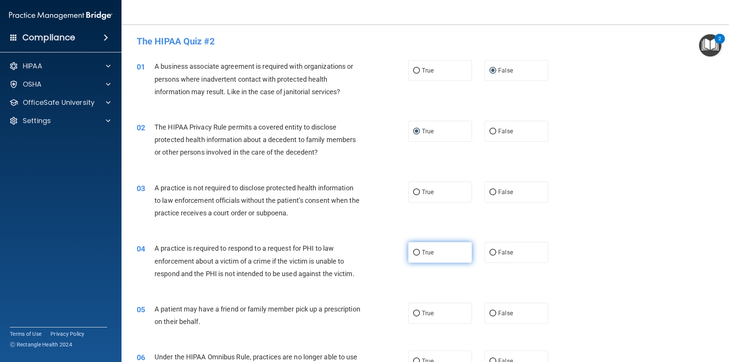
drag, startPoint x: 413, startPoint y: 250, endPoint x: 415, endPoint y: 244, distance: 6.4
click at [414, 246] on label "True" at bounding box center [440, 252] width 64 height 21
click at [414, 250] on input "True" at bounding box center [416, 253] width 7 height 6
radio input "true"
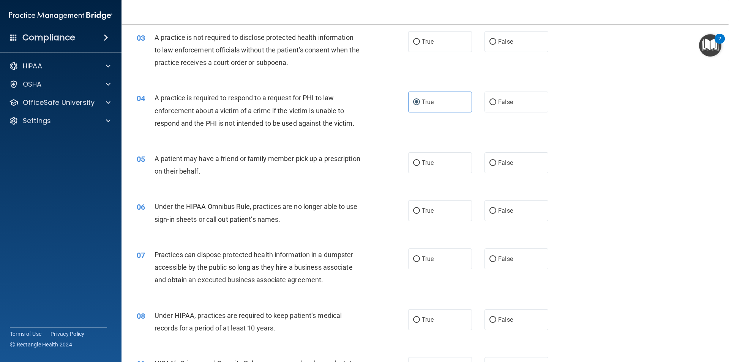
scroll to position [152, 0]
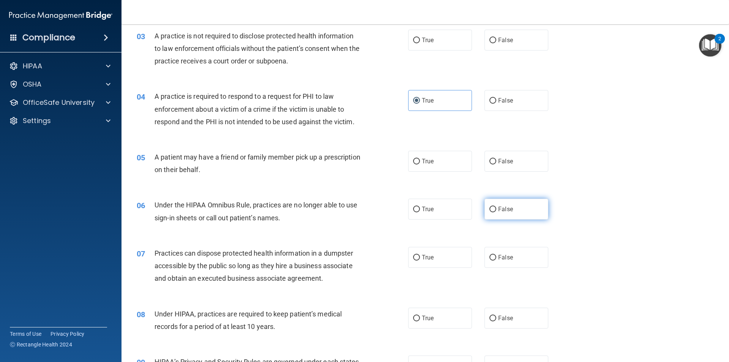
click at [491, 206] on input "False" at bounding box center [492, 209] width 7 height 6
radio input "true"
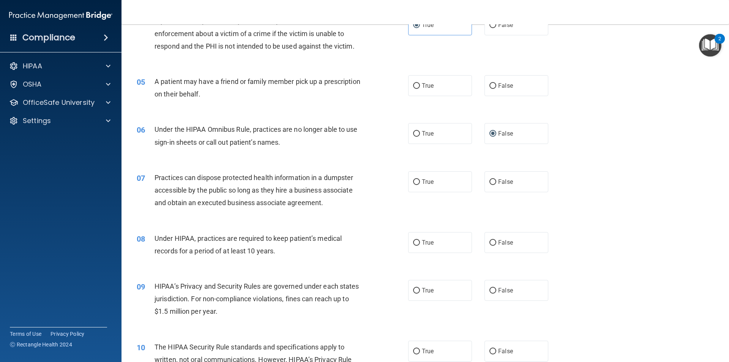
scroll to position [228, 0]
click at [490, 288] on input "False" at bounding box center [492, 290] width 7 height 6
radio input "true"
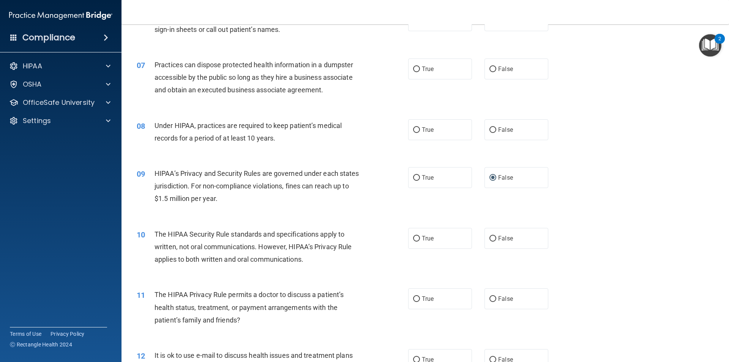
scroll to position [342, 0]
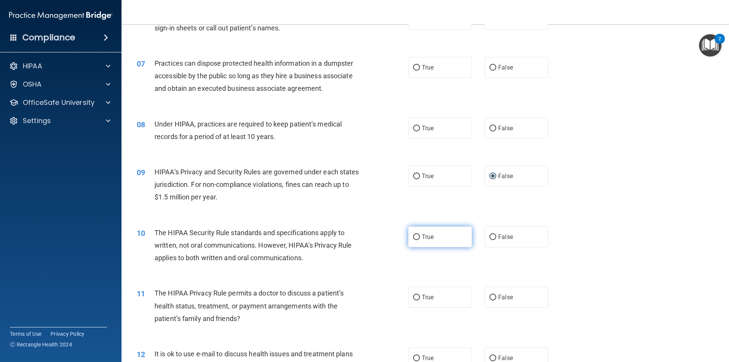
click at [414, 235] on input "True" at bounding box center [416, 237] width 7 height 6
radio input "true"
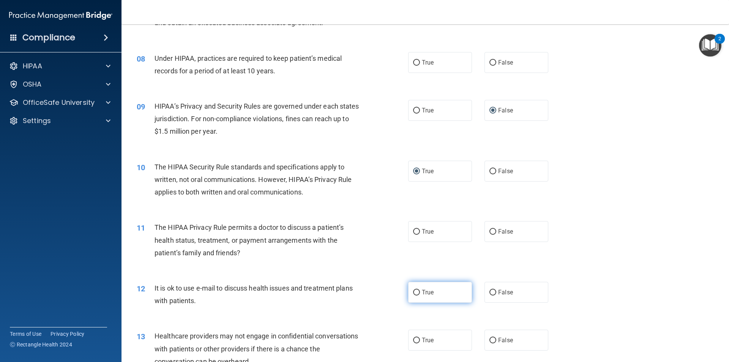
scroll to position [417, 0]
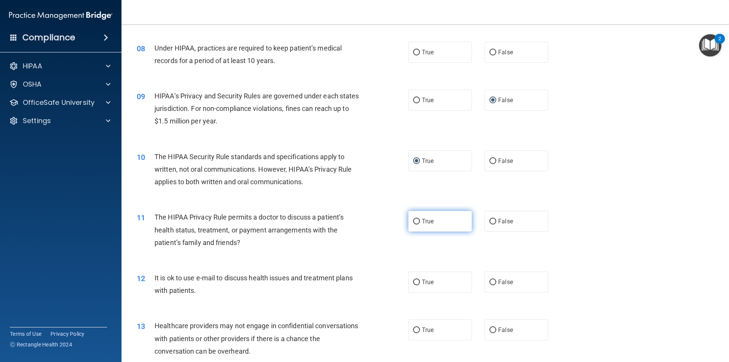
click at [413, 222] on input "True" at bounding box center [416, 222] width 7 height 6
radio input "true"
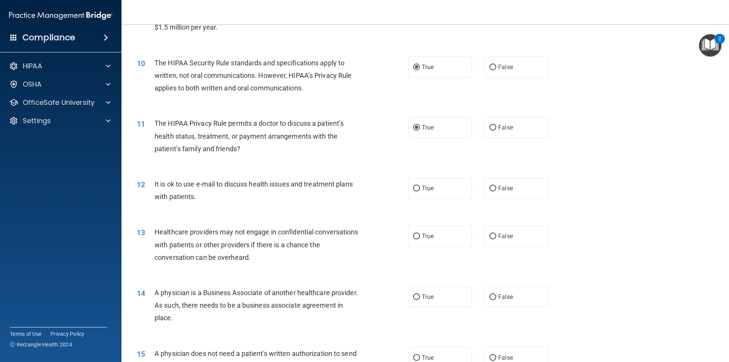
scroll to position [531, 0]
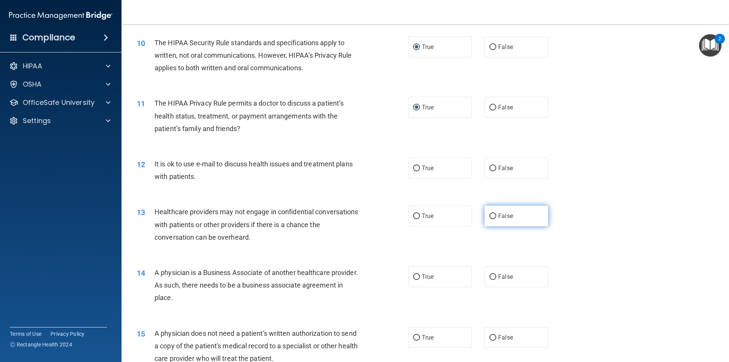
click at [489, 215] on input "False" at bounding box center [492, 216] width 7 height 6
radio input "true"
click at [489, 276] on input "False" at bounding box center [492, 277] width 7 height 6
radio input "true"
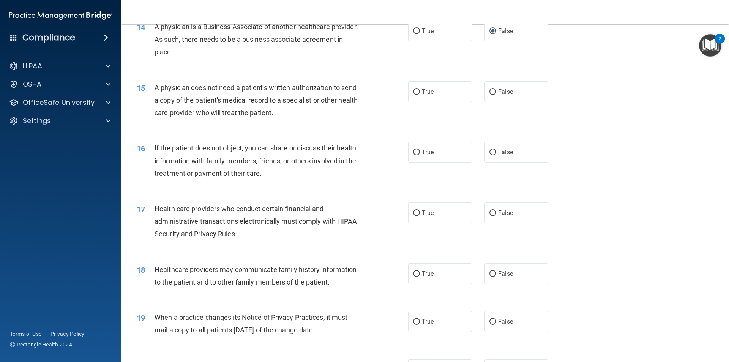
scroll to position [797, 0]
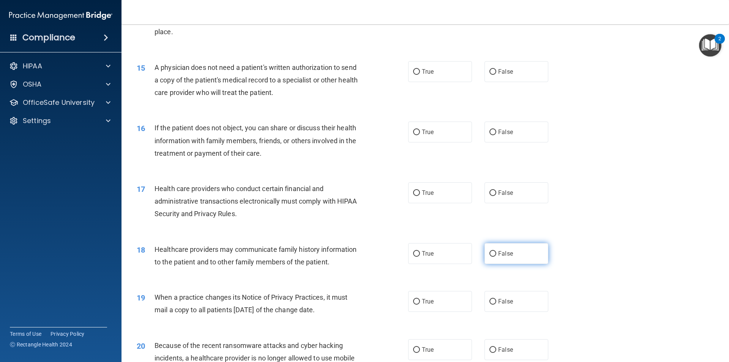
click at [490, 254] on input "False" at bounding box center [492, 254] width 7 height 6
radio input "true"
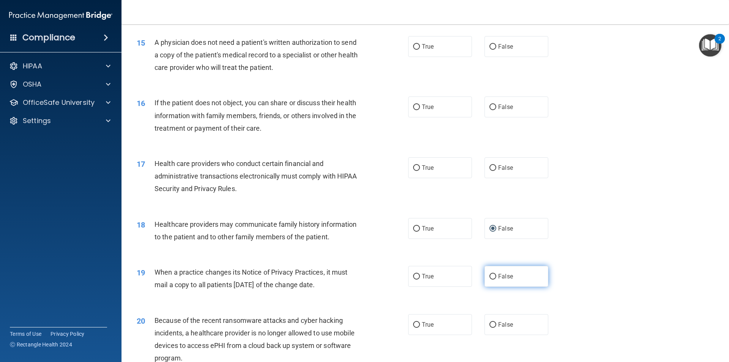
scroll to position [835, 0]
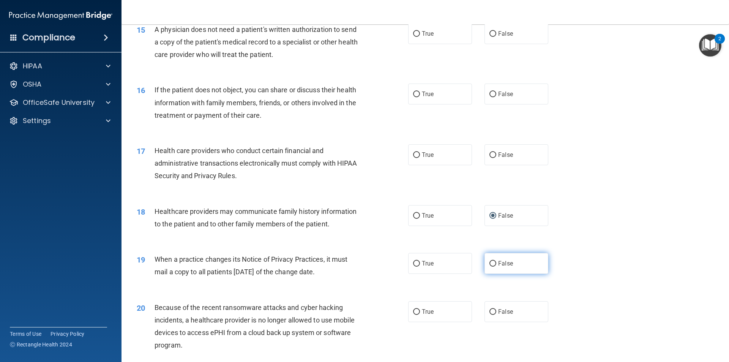
click at [490, 263] on input "False" at bounding box center [492, 264] width 7 height 6
radio input "true"
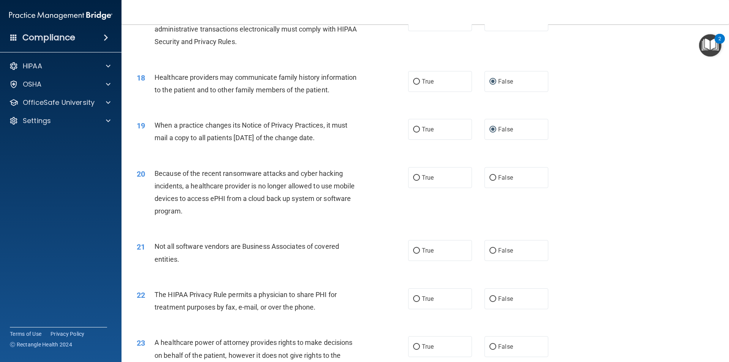
scroll to position [987, 0]
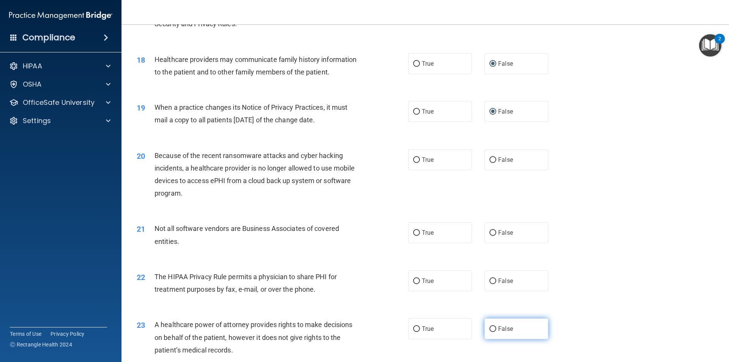
click at [489, 327] on input "False" at bounding box center [492, 329] width 7 height 6
radio input "true"
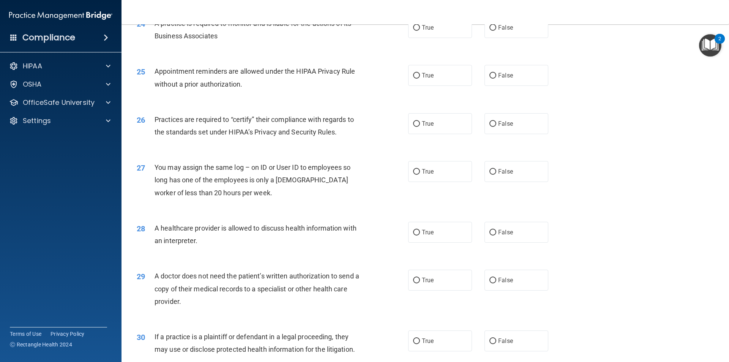
scroll to position [1405, 0]
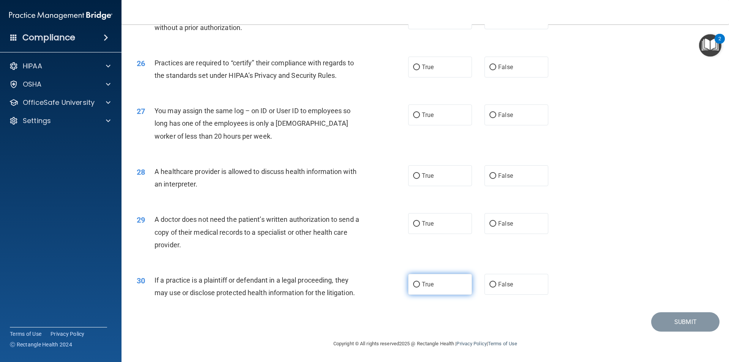
click at [414, 284] on input "True" at bounding box center [416, 285] width 7 height 6
radio input "true"
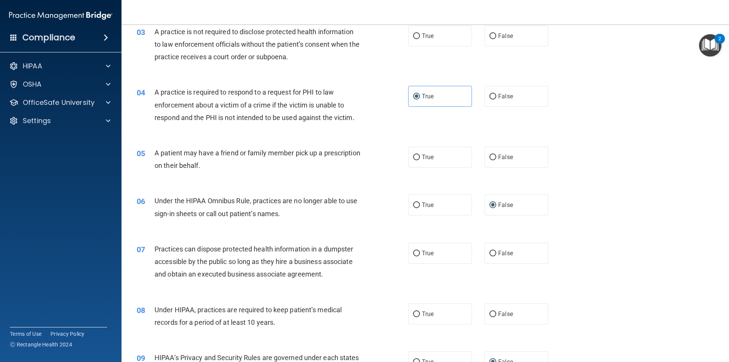
scroll to position [153, 0]
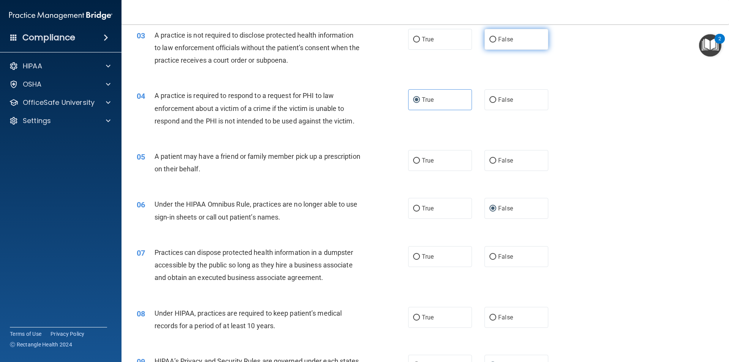
click at [489, 38] on input "False" at bounding box center [492, 40] width 7 height 6
radio input "true"
click at [416, 159] on input "True" at bounding box center [416, 161] width 7 height 6
radio input "true"
click at [490, 256] on input "False" at bounding box center [492, 257] width 7 height 6
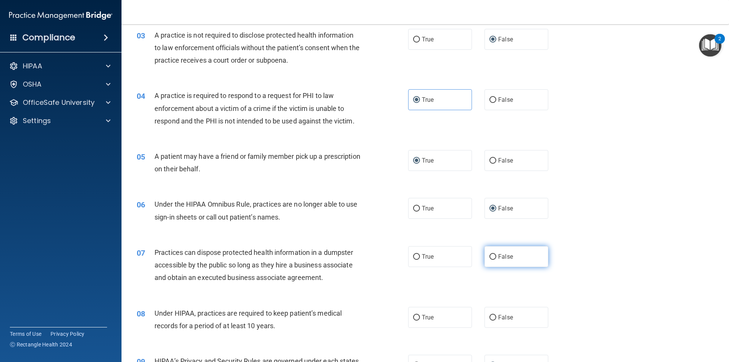
radio input "true"
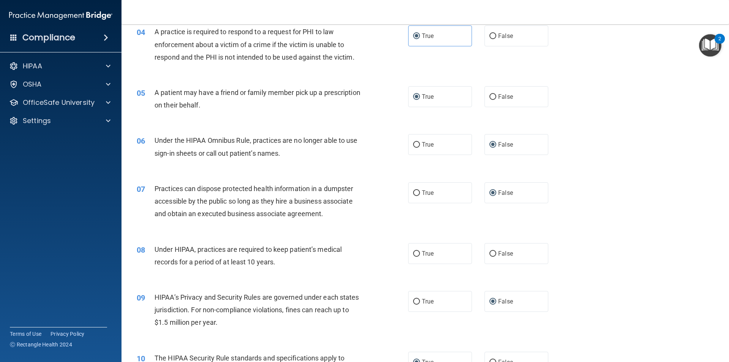
scroll to position [228, 0]
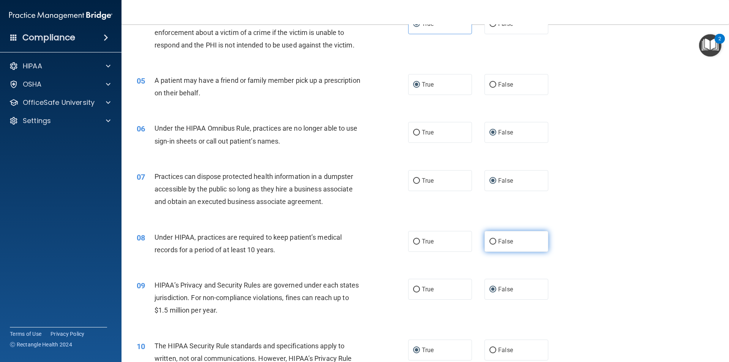
click at [489, 239] on input "False" at bounding box center [492, 242] width 7 height 6
radio input "true"
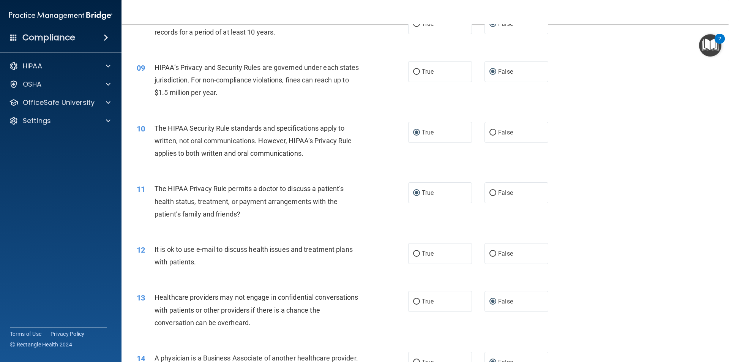
scroll to position [494, 0]
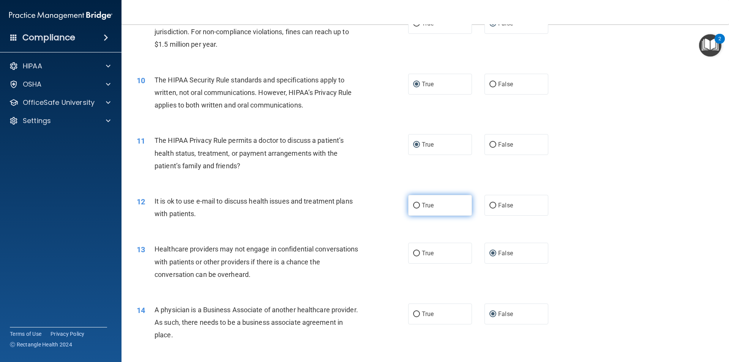
click at [416, 203] on input "True" at bounding box center [416, 206] width 7 height 6
radio input "true"
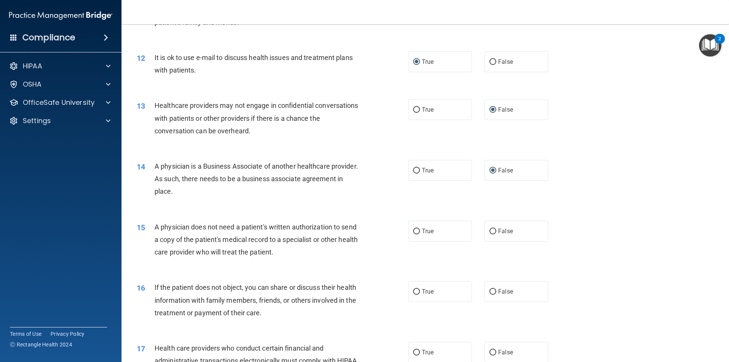
scroll to position [646, 0]
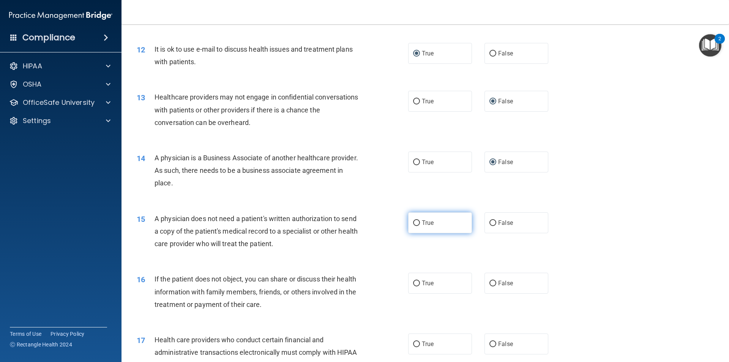
click at [413, 222] on input "True" at bounding box center [416, 223] width 7 height 6
radio input "true"
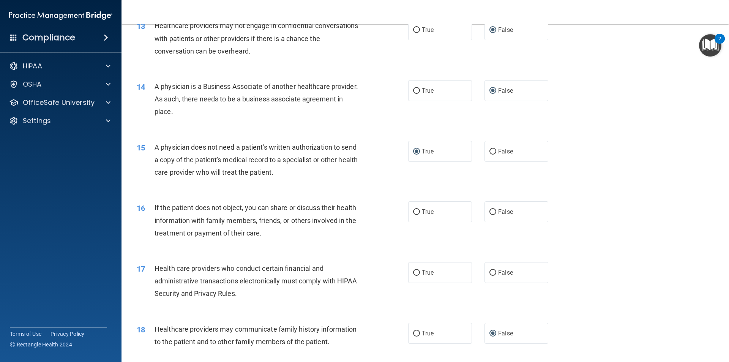
scroll to position [722, 0]
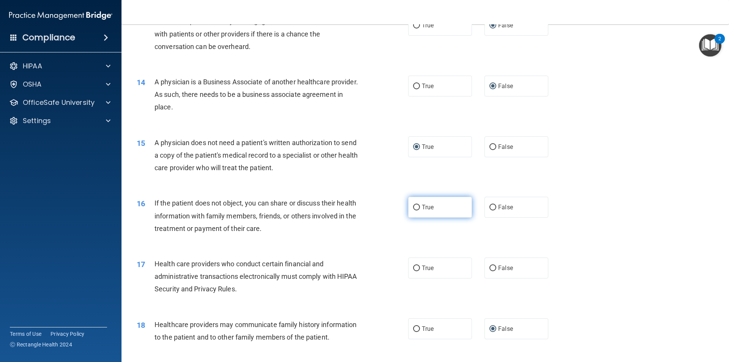
click at [417, 207] on label "True" at bounding box center [440, 207] width 64 height 21
click at [417, 207] on input "True" at bounding box center [416, 208] width 7 height 6
radio input "true"
click at [416, 268] on input "True" at bounding box center [416, 268] width 7 height 6
radio input "true"
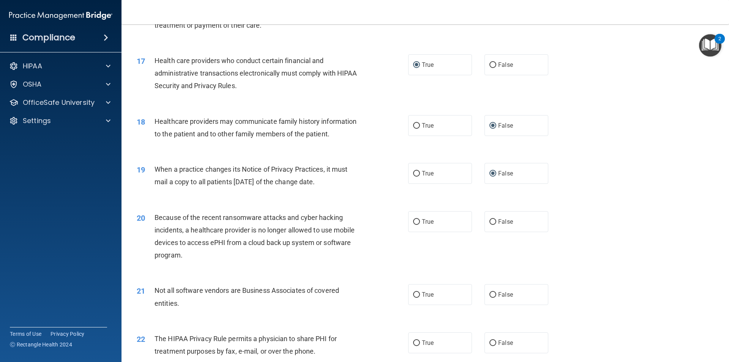
scroll to position [950, 0]
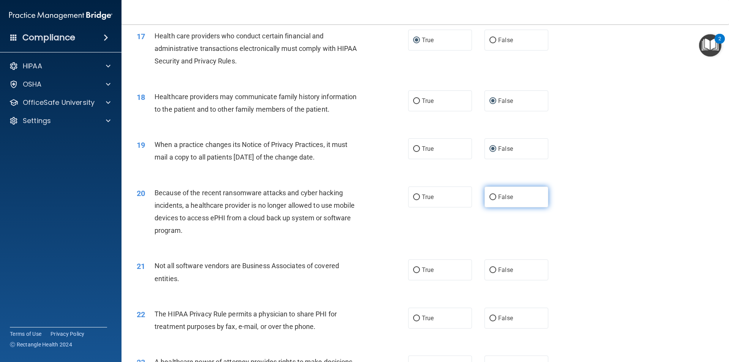
click at [490, 195] on input "False" at bounding box center [492, 197] width 7 height 6
radio input "true"
click at [413, 268] on input "True" at bounding box center [416, 270] width 7 height 6
radio input "true"
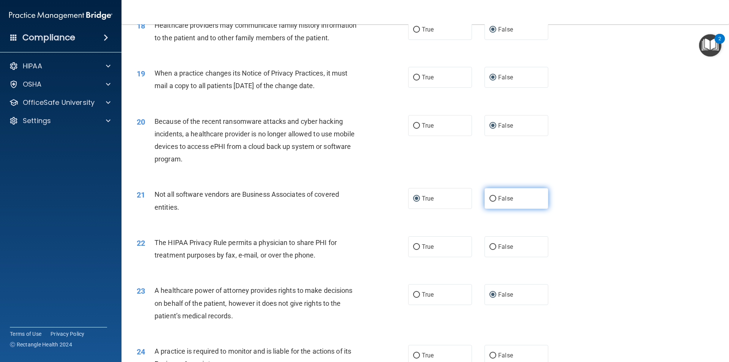
scroll to position [1026, 0]
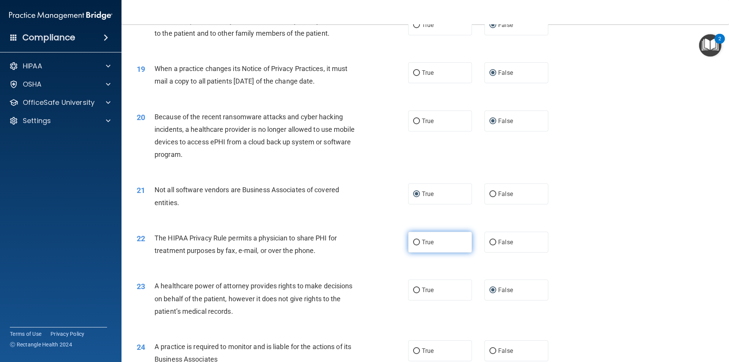
click at [416, 243] on input "True" at bounding box center [416, 242] width 7 height 6
radio input "true"
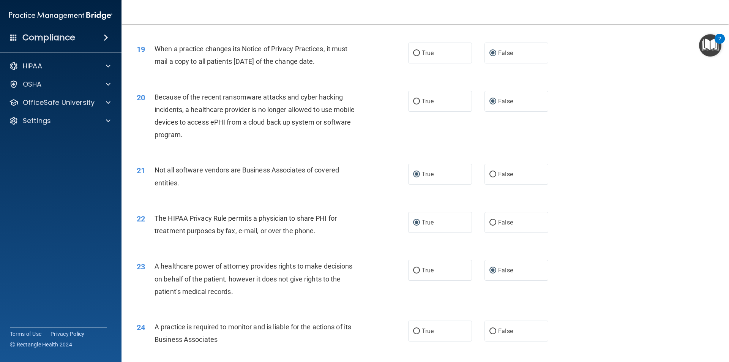
scroll to position [1101, 0]
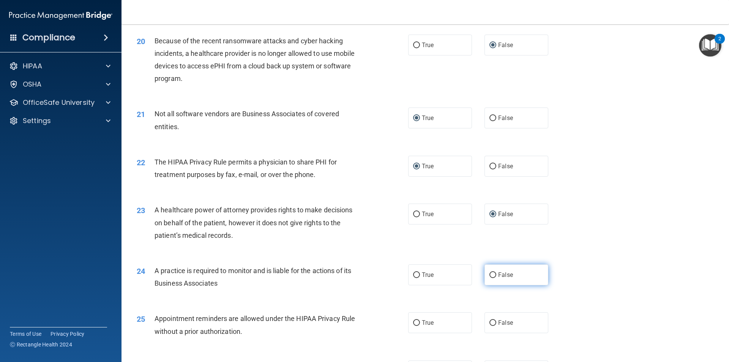
click at [490, 274] on input "False" at bounding box center [492, 275] width 7 height 6
radio input "true"
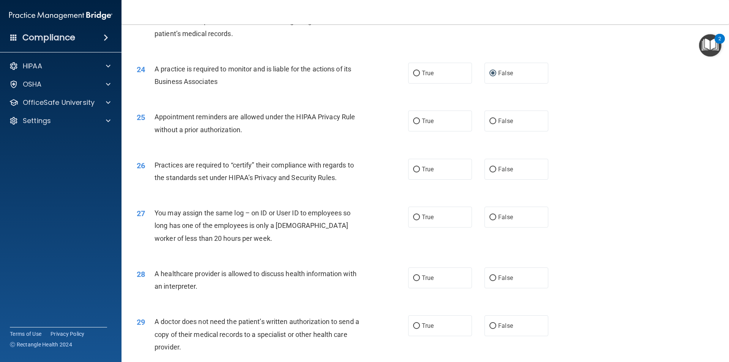
scroll to position [1329, 0]
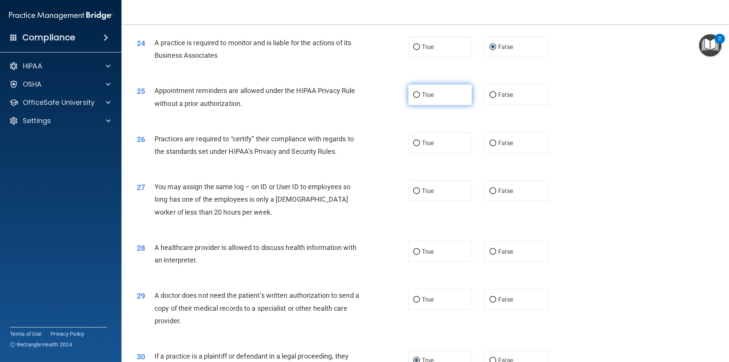
click at [413, 95] on input "True" at bounding box center [416, 95] width 7 height 6
radio input "true"
click at [491, 140] on input "False" at bounding box center [492, 143] width 7 height 6
radio input "true"
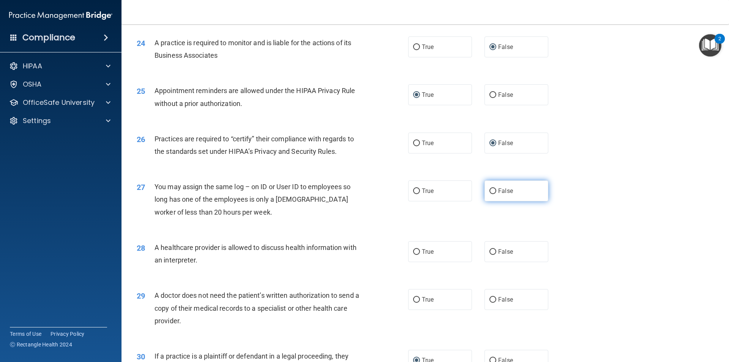
click at [489, 190] on input "False" at bounding box center [492, 191] width 7 height 6
radio input "true"
click at [417, 250] on input "True" at bounding box center [416, 252] width 7 height 6
radio input "true"
click at [413, 299] on input "True" at bounding box center [416, 300] width 7 height 6
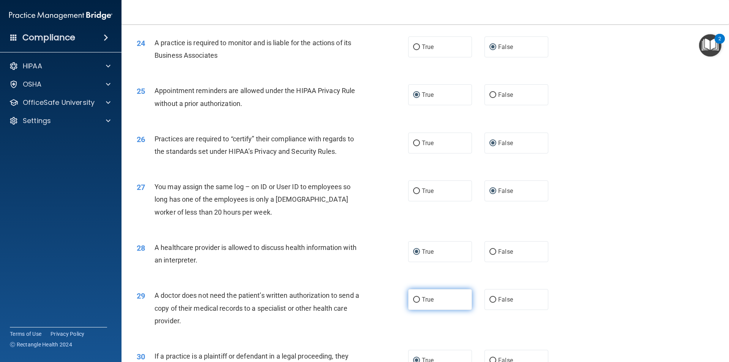
radio input "true"
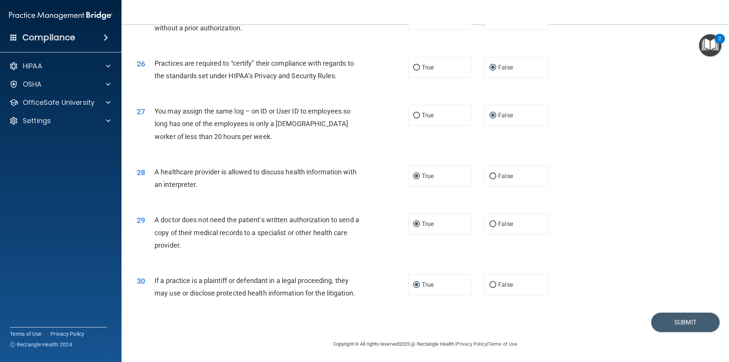
scroll to position [1405, 0]
click at [679, 320] on button "Submit" at bounding box center [685, 321] width 68 height 19
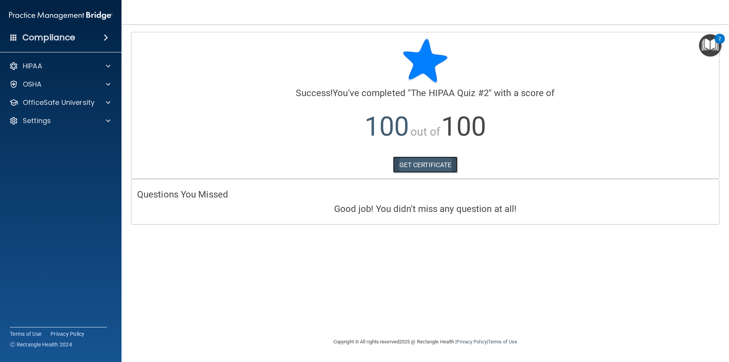
click at [413, 165] on link "GET CERTIFICATE" at bounding box center [425, 164] width 65 height 17
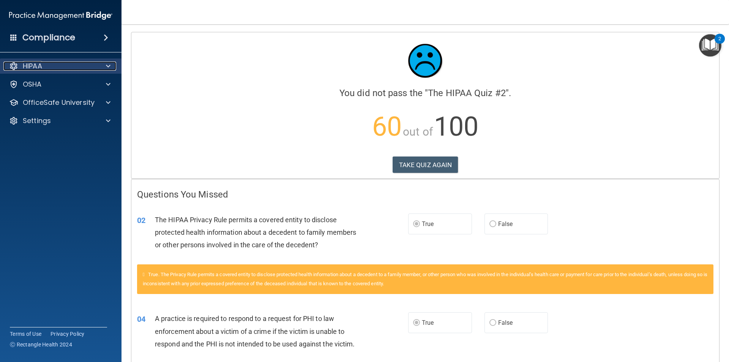
drag, startPoint x: 36, startPoint y: 66, endPoint x: 41, endPoint y: 66, distance: 4.9
click at [38, 66] on p "HIPAA" at bounding box center [32, 65] width 19 height 9
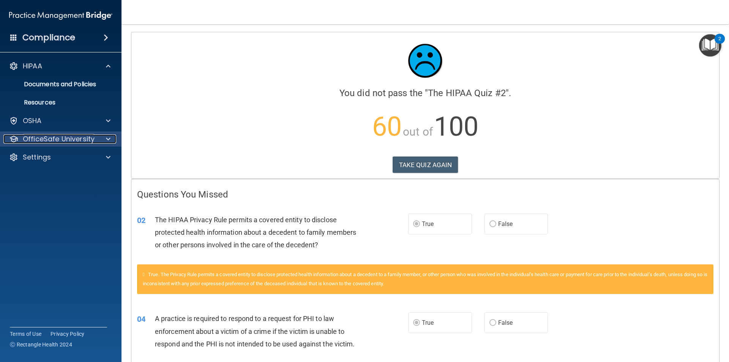
click at [96, 139] on div "OfficeSafe University" at bounding box center [50, 138] width 94 height 9
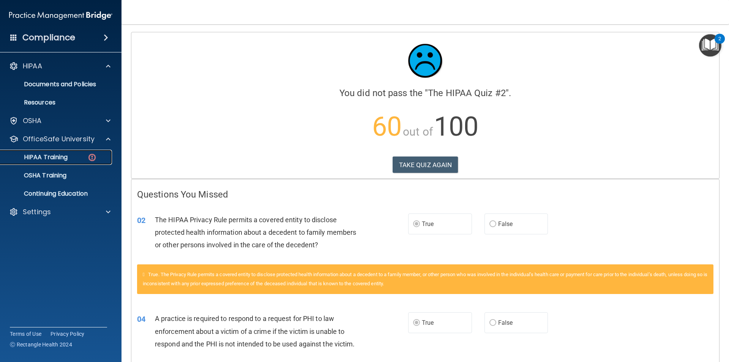
click at [38, 156] on p "HIPAA Training" at bounding box center [36, 157] width 63 height 8
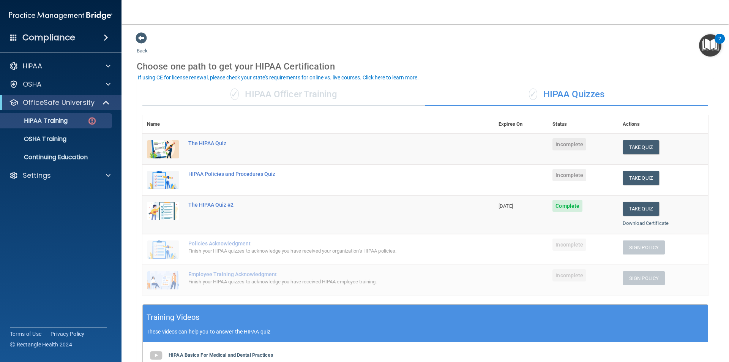
click at [167, 178] on img at bounding box center [163, 180] width 32 height 18
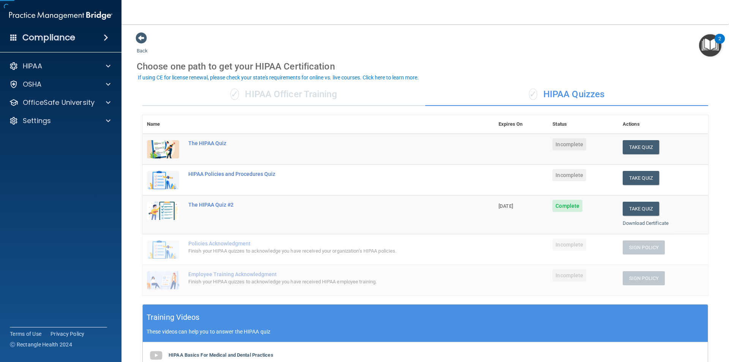
click at [167, 178] on img at bounding box center [163, 180] width 32 height 18
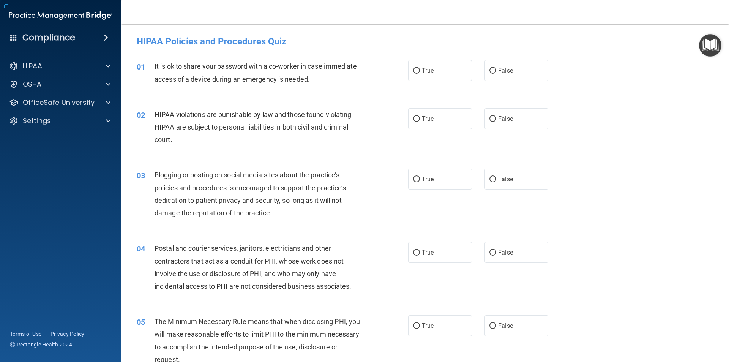
click at [231, 172] on span "Blogging or posting on social media sites about the practice’s policies and pro…" at bounding box center [249, 194] width 191 height 46
click at [491, 69] on input "False" at bounding box center [492, 71] width 7 height 6
radio input "true"
click at [413, 118] on input "True" at bounding box center [416, 119] width 7 height 6
radio input "true"
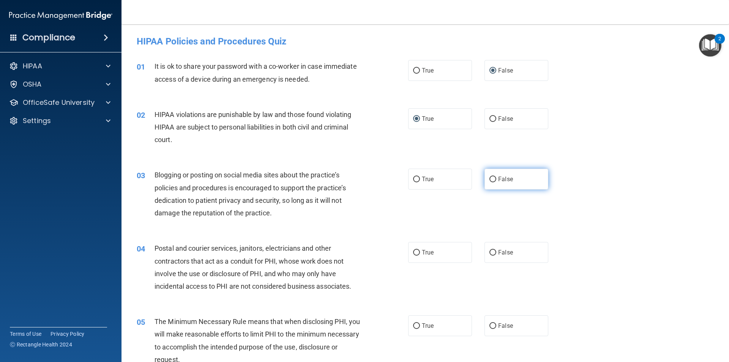
click at [489, 179] on input "False" at bounding box center [492, 179] width 7 height 6
radio input "true"
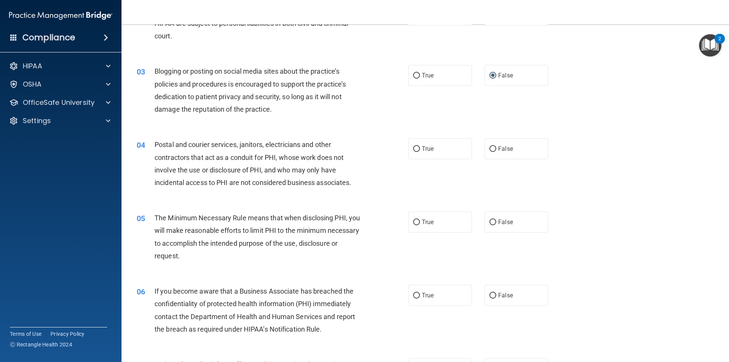
scroll to position [114, 0]
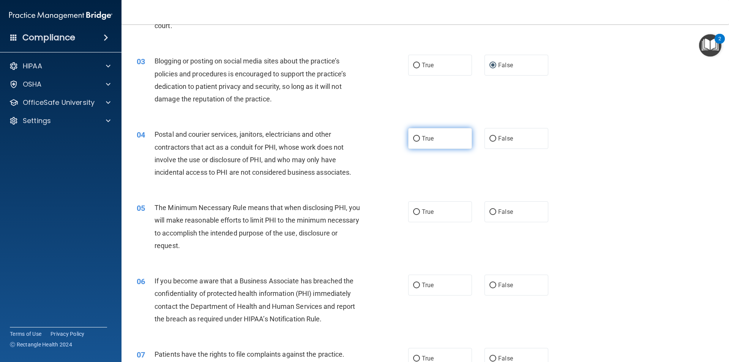
drag, startPoint x: 413, startPoint y: 137, endPoint x: 417, endPoint y: 142, distance: 6.8
click at [414, 137] on input "True" at bounding box center [416, 139] width 7 height 6
radio input "true"
click at [415, 211] on input "True" at bounding box center [416, 212] width 7 height 6
radio input "true"
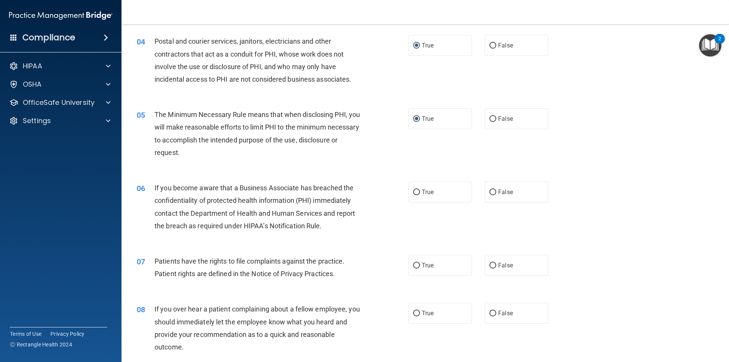
scroll to position [228, 0]
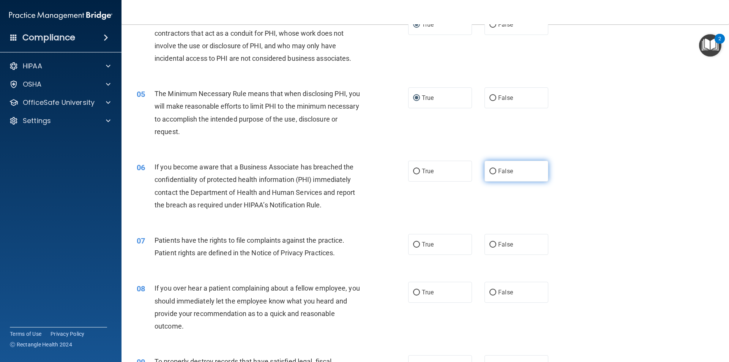
click at [489, 171] on input "False" at bounding box center [492, 172] width 7 height 6
radio input "true"
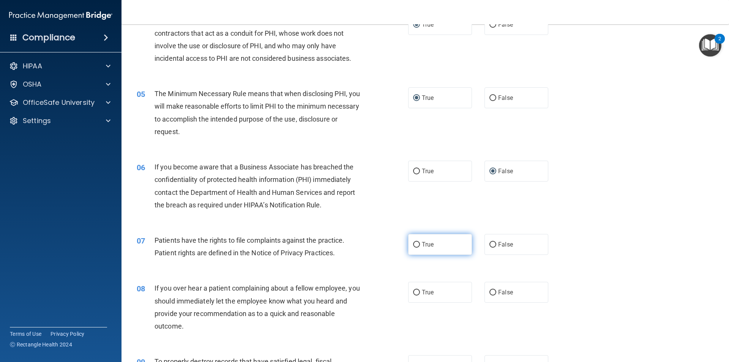
click at [413, 244] on input "True" at bounding box center [416, 245] width 7 height 6
radio input "true"
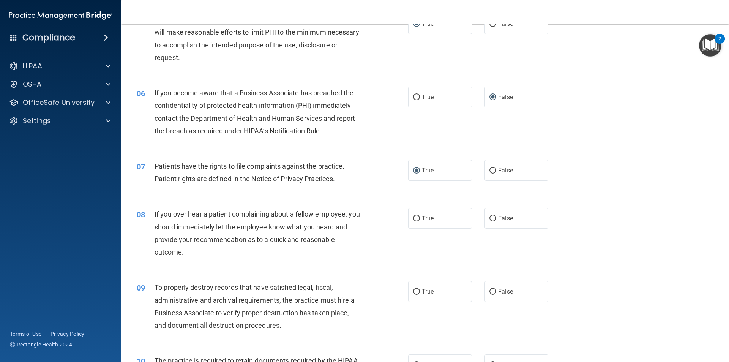
scroll to position [304, 0]
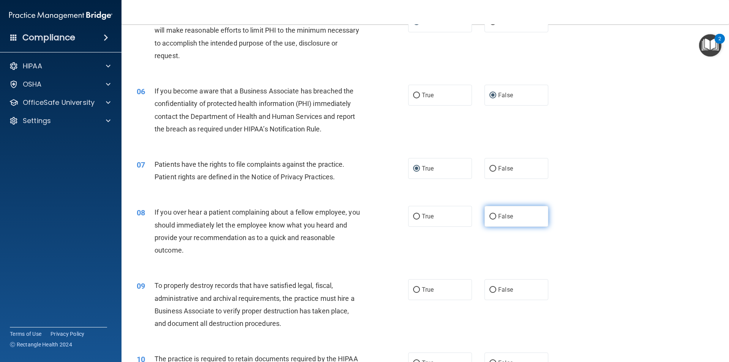
click at [489, 215] on input "False" at bounding box center [492, 217] width 7 height 6
radio input "true"
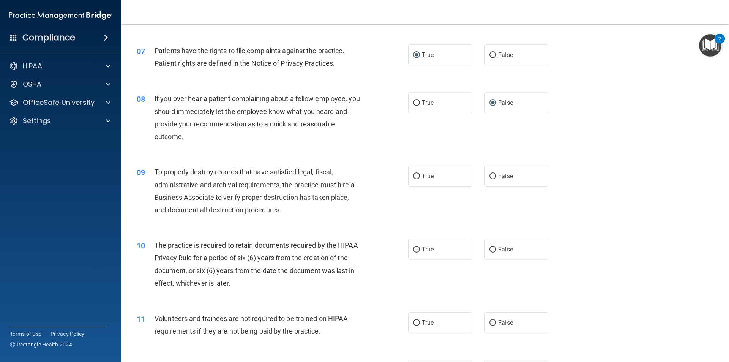
scroll to position [417, 0]
click at [414, 175] on input "True" at bounding box center [416, 176] width 7 height 6
radio input "true"
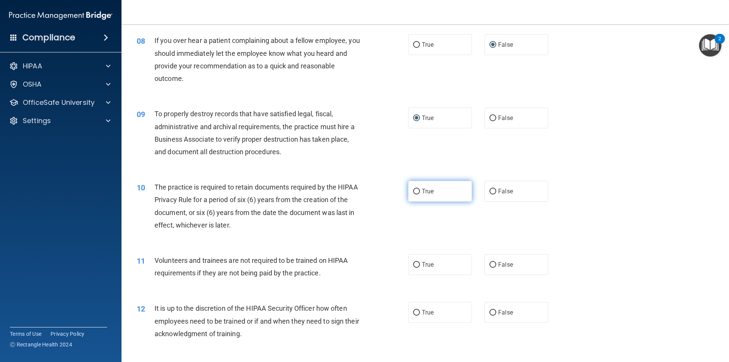
scroll to position [493, 0]
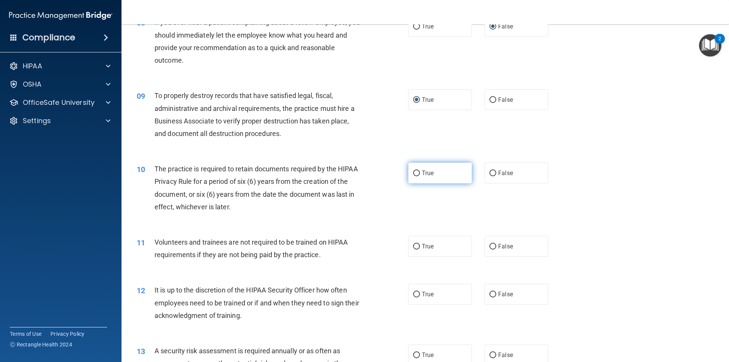
click at [415, 172] on input "True" at bounding box center [416, 173] width 7 height 6
radio input "true"
click at [489, 245] on input "False" at bounding box center [492, 247] width 7 height 6
radio input "true"
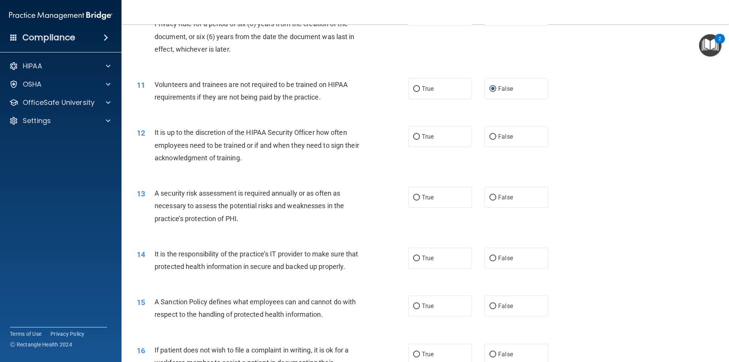
scroll to position [683, 0]
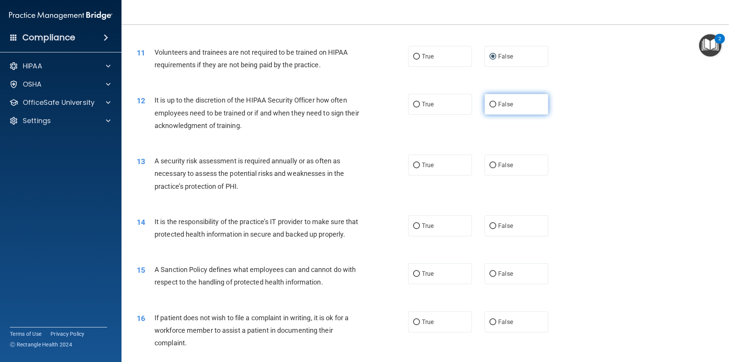
click at [490, 102] on input "False" at bounding box center [492, 105] width 7 height 6
radio input "true"
click at [414, 163] on input "True" at bounding box center [416, 165] width 7 height 6
radio input "true"
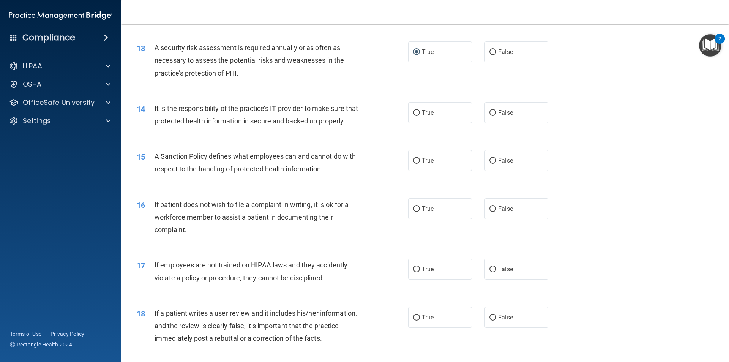
scroll to position [797, 0]
click at [416, 111] on input "True" at bounding box center [416, 112] width 7 height 6
radio input "true"
click at [489, 163] on input "False" at bounding box center [492, 160] width 7 height 6
radio input "true"
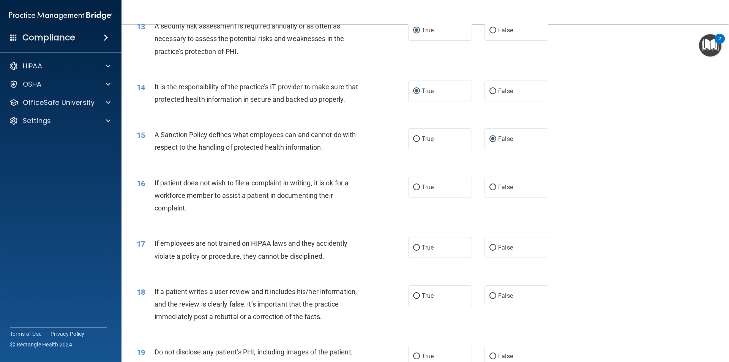
scroll to position [873, 0]
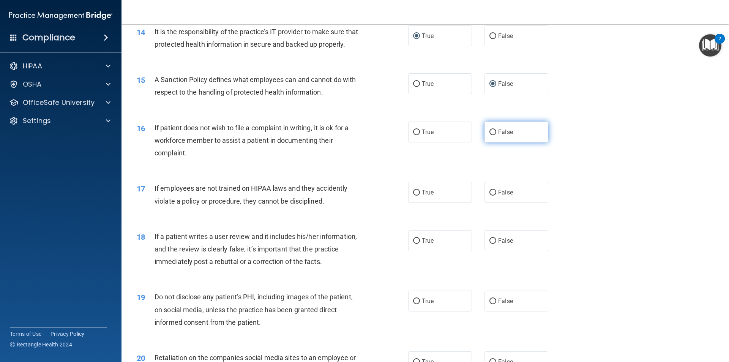
click at [490, 135] on input "False" at bounding box center [492, 132] width 7 height 6
radio input "true"
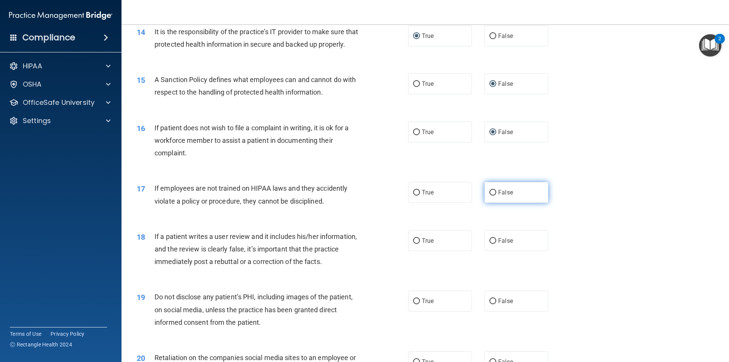
click at [489, 195] on input "False" at bounding box center [492, 193] width 7 height 6
radio input "true"
click at [413, 244] on input "True" at bounding box center [416, 241] width 7 height 6
radio input "true"
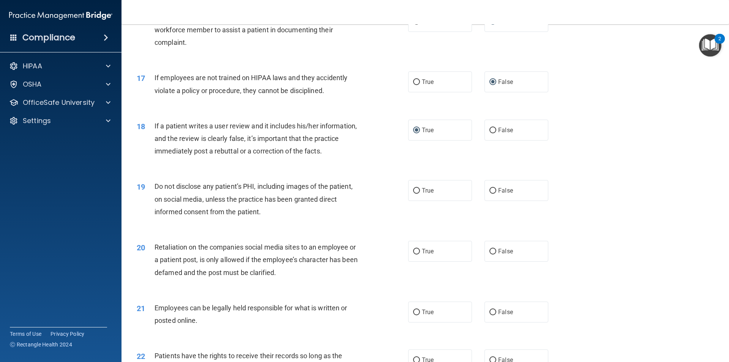
scroll to position [987, 0]
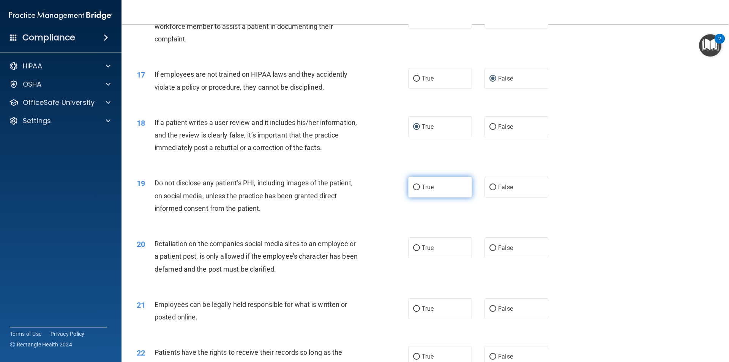
click at [413, 190] on input "True" at bounding box center [416, 187] width 7 height 6
radio input "true"
click at [489, 251] on input "False" at bounding box center [492, 248] width 7 height 6
radio input "true"
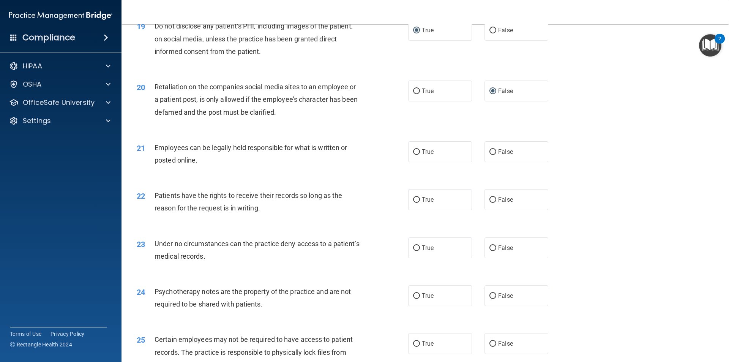
scroll to position [1177, 0]
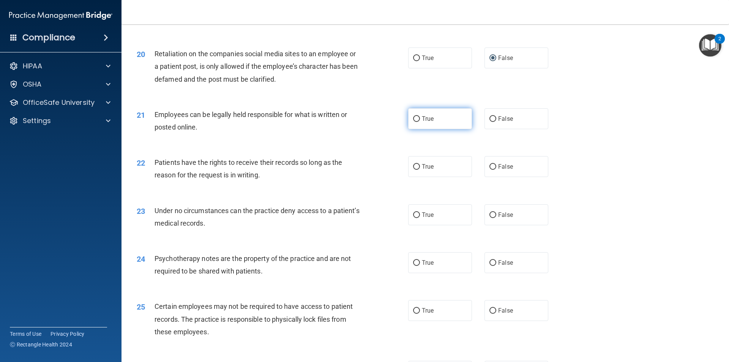
click at [414, 122] on input "True" at bounding box center [416, 119] width 7 height 6
radio input "true"
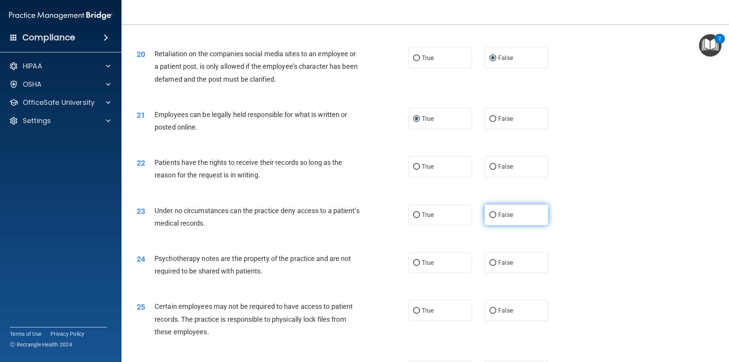
click at [489, 218] on input "False" at bounding box center [492, 215] width 7 height 6
radio input "true"
click at [414, 170] on input "True" at bounding box center [416, 167] width 7 height 6
radio input "true"
click at [414, 266] on input "True" at bounding box center [416, 263] width 7 height 6
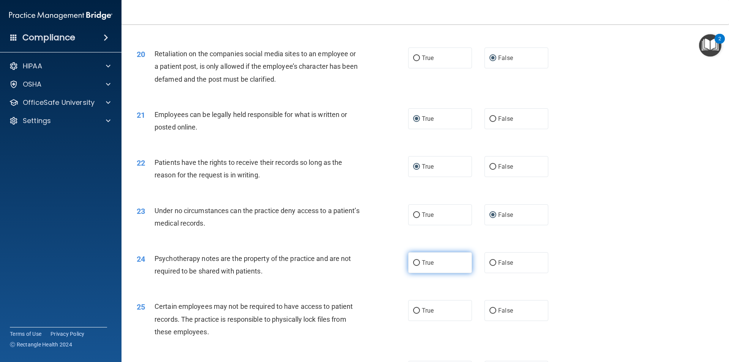
radio input "true"
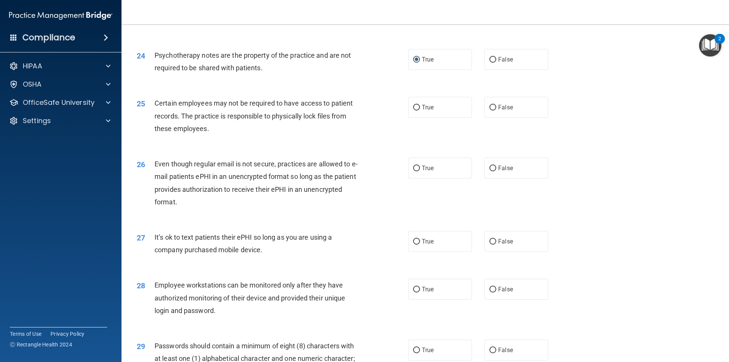
scroll to position [1404, 0]
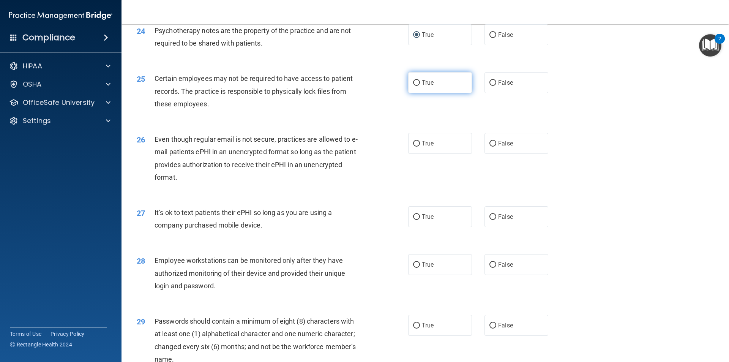
click at [414, 86] on input "True" at bounding box center [416, 83] width 7 height 6
radio input "true"
click at [490, 147] on input "False" at bounding box center [492, 144] width 7 height 6
radio input "true"
click at [491, 220] on input "False" at bounding box center [492, 217] width 7 height 6
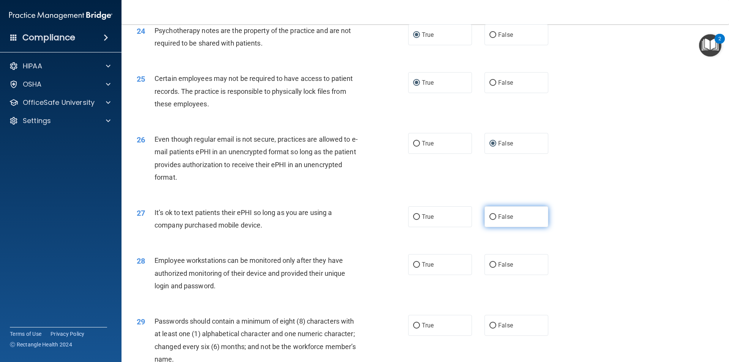
radio input "true"
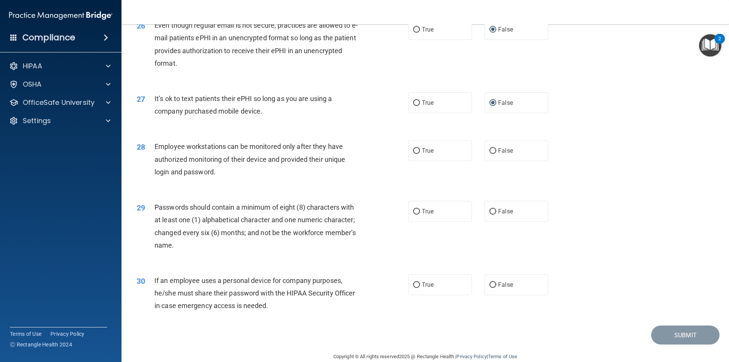
scroll to position [1544, 0]
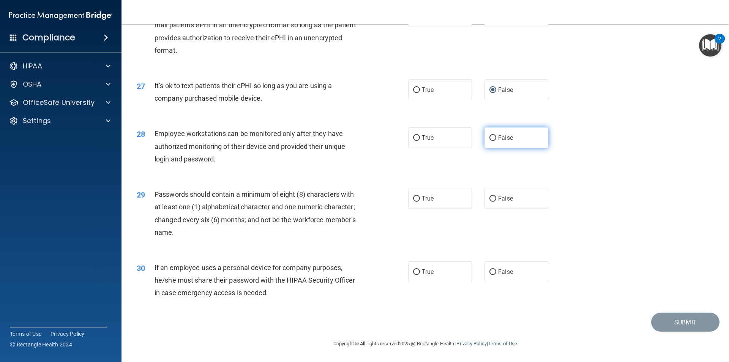
click at [492, 139] on input "False" at bounding box center [492, 138] width 7 height 6
radio input "true"
click at [414, 198] on input "True" at bounding box center [416, 199] width 7 height 6
radio input "true"
click at [490, 273] on input "False" at bounding box center [492, 272] width 7 height 6
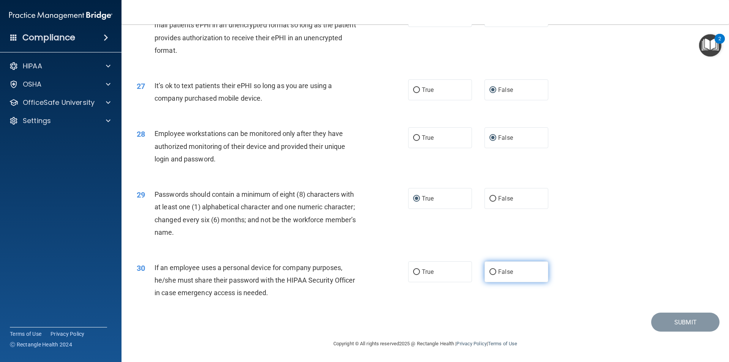
radio input "true"
click at [665, 322] on button "Submit" at bounding box center [685, 321] width 68 height 19
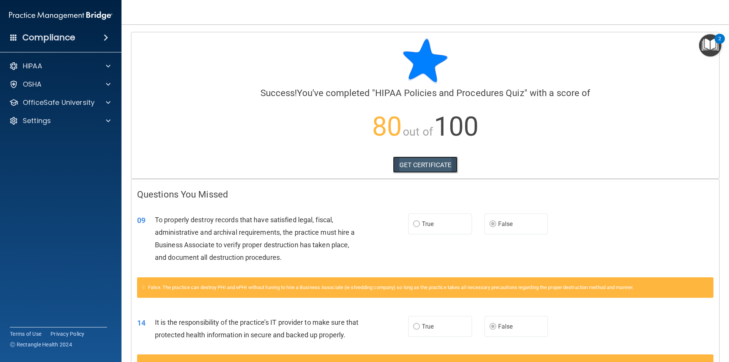
click at [421, 164] on link "GET CERTIFICATE" at bounding box center [425, 164] width 65 height 17
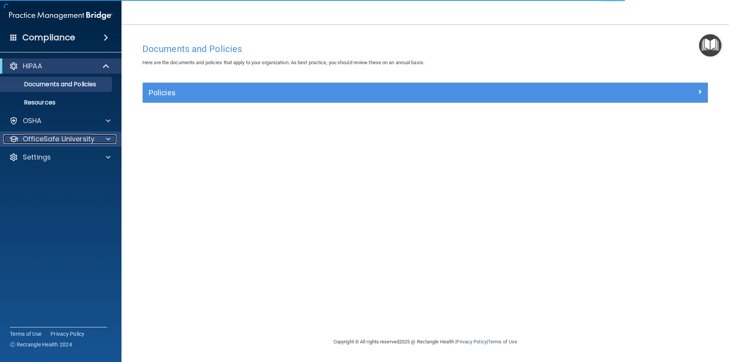
click at [78, 141] on p "OfficeSafe University" at bounding box center [59, 138] width 72 height 9
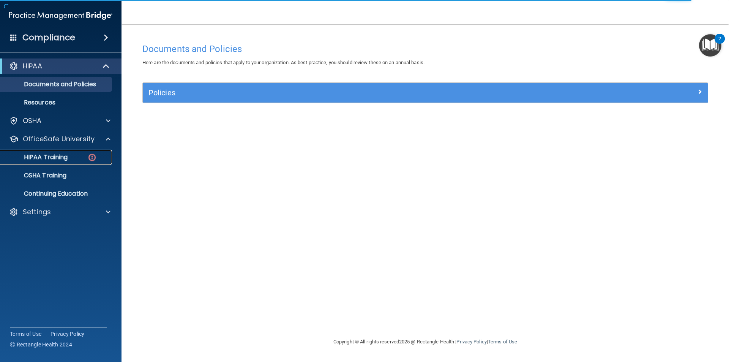
click at [45, 157] on p "HIPAA Training" at bounding box center [36, 157] width 63 height 8
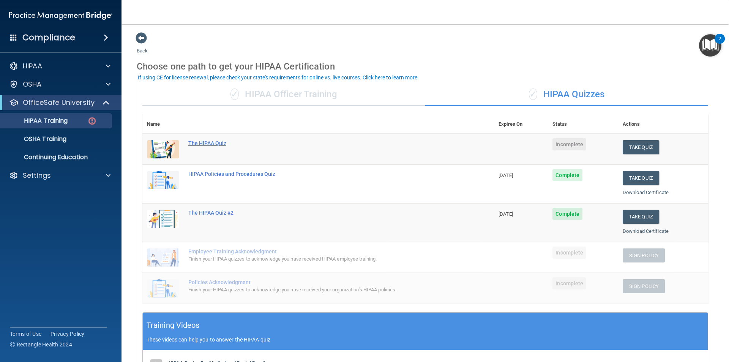
click at [211, 143] on div "The HIPAA Quiz" at bounding box center [322, 143] width 268 height 6
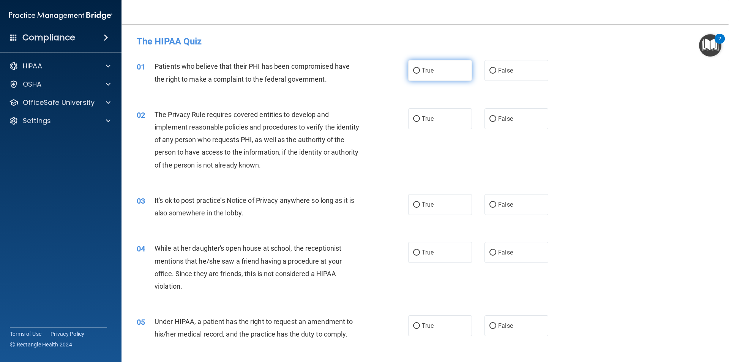
click at [416, 71] on input "True" at bounding box center [416, 71] width 7 height 6
radio input "true"
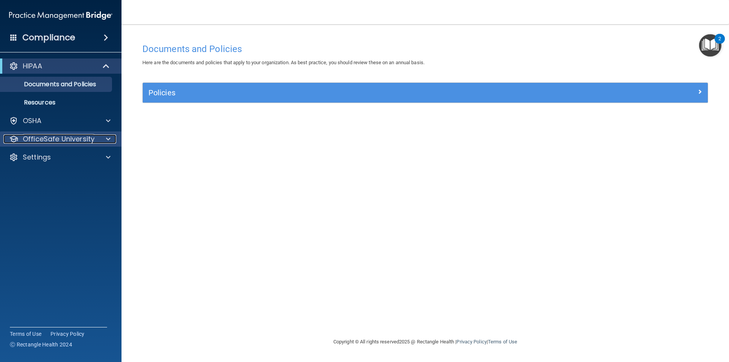
click at [83, 138] on p "OfficeSafe University" at bounding box center [59, 138] width 72 height 9
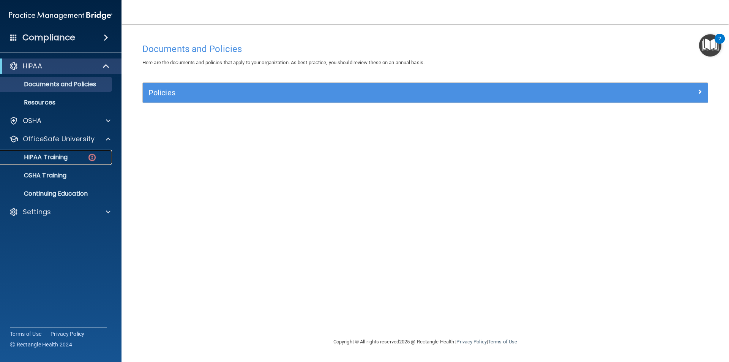
click at [61, 156] on p "HIPAA Training" at bounding box center [36, 157] width 63 height 8
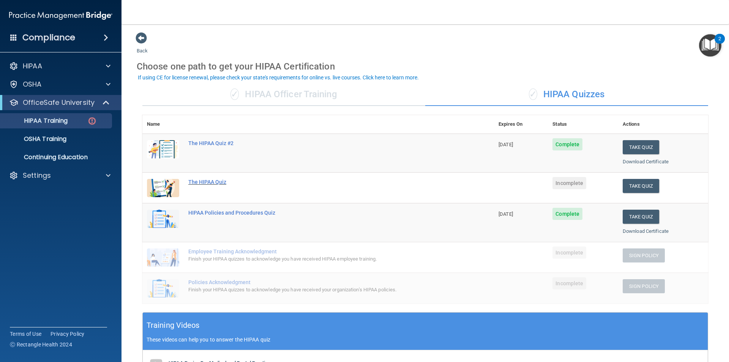
click at [200, 181] on div "The HIPAA Quiz" at bounding box center [322, 182] width 268 height 6
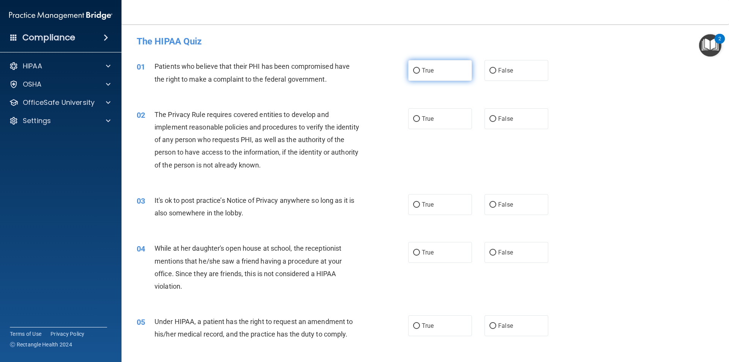
click at [413, 69] on input "True" at bounding box center [416, 71] width 7 height 6
radio input "true"
click at [414, 117] on input "True" at bounding box center [416, 119] width 7 height 6
radio input "true"
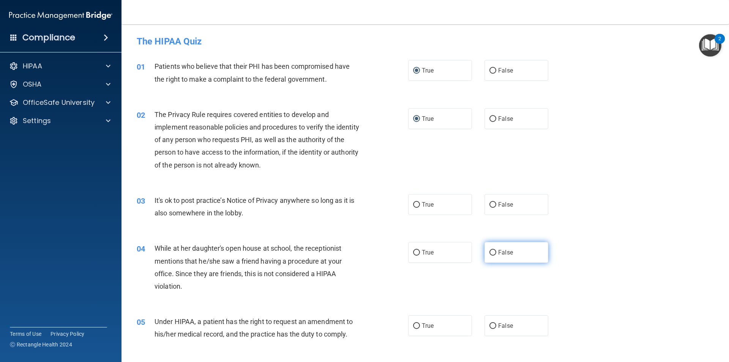
click at [489, 251] on input "False" at bounding box center [492, 253] width 7 height 6
radio input "true"
click at [413, 204] on input "True" at bounding box center [416, 205] width 7 height 6
radio input "true"
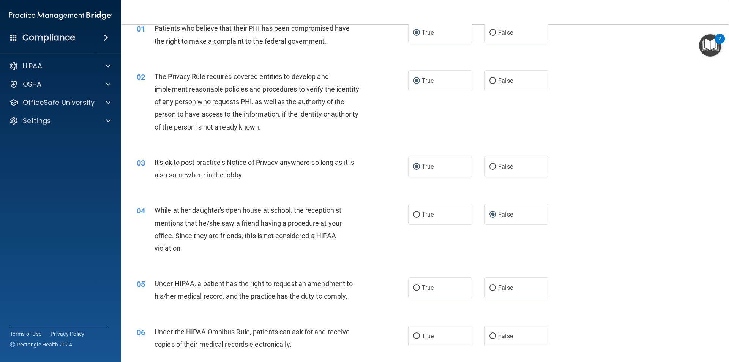
scroll to position [76, 0]
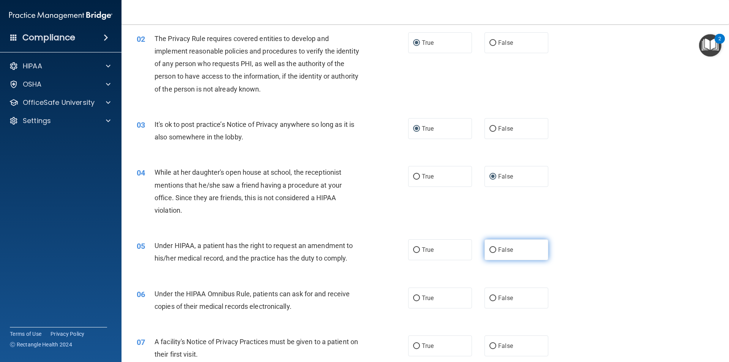
click at [494, 250] on label "False" at bounding box center [516, 249] width 64 height 21
click at [494, 250] on input "False" at bounding box center [492, 250] width 7 height 6
radio input "true"
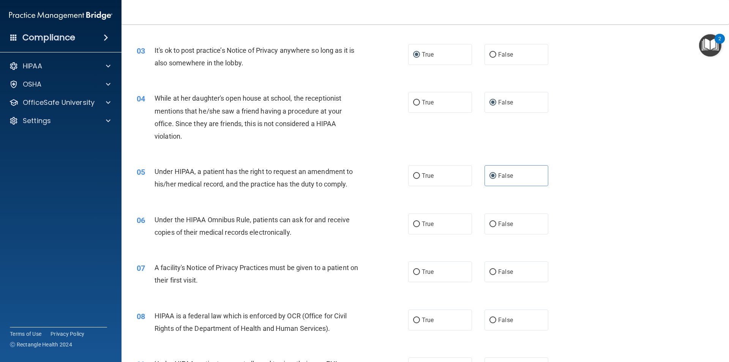
scroll to position [152, 0]
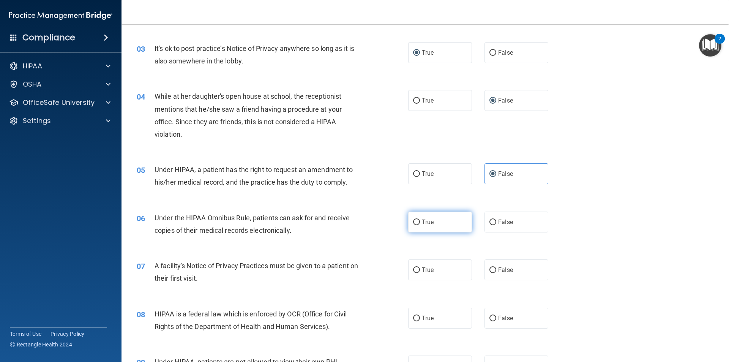
click at [415, 222] on input "True" at bounding box center [416, 222] width 7 height 6
radio input "true"
click at [413, 268] on input "True" at bounding box center [416, 270] width 7 height 6
radio input "true"
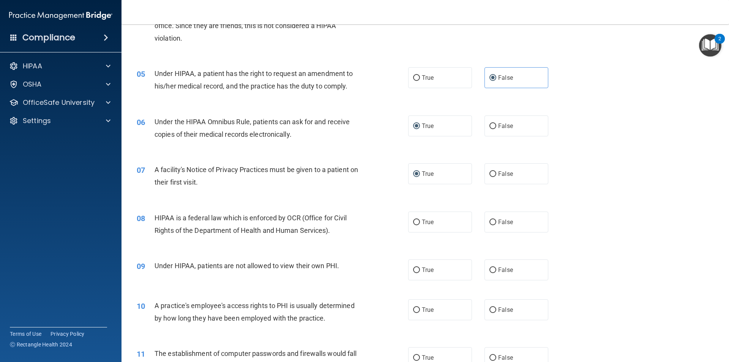
scroll to position [266, 0]
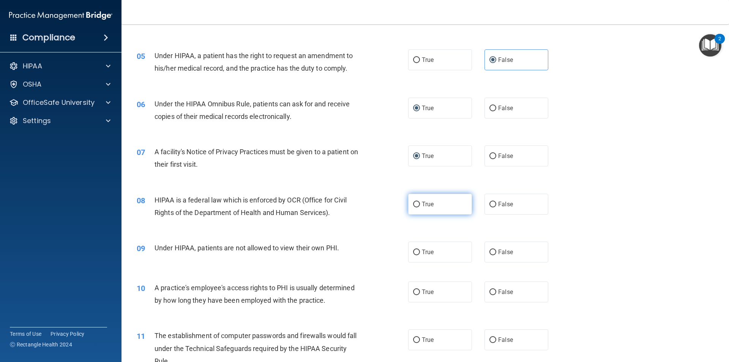
click at [415, 203] on input "True" at bounding box center [416, 205] width 7 height 6
radio input "true"
click at [489, 252] on input "False" at bounding box center [492, 252] width 7 height 6
radio input "true"
click at [489, 293] on input "False" at bounding box center [492, 292] width 7 height 6
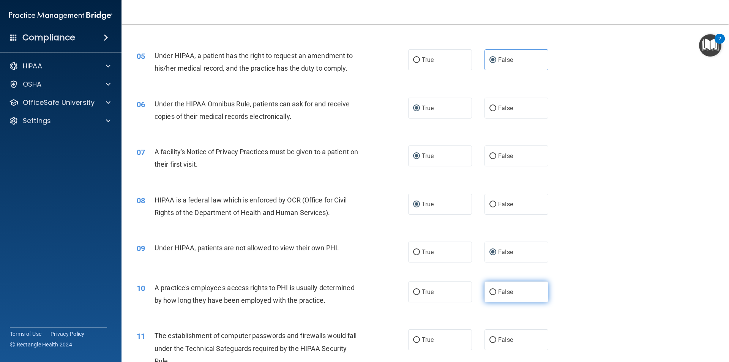
radio input "true"
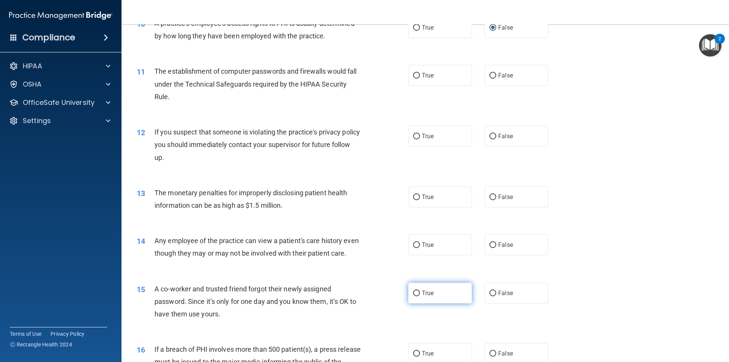
scroll to position [531, 0]
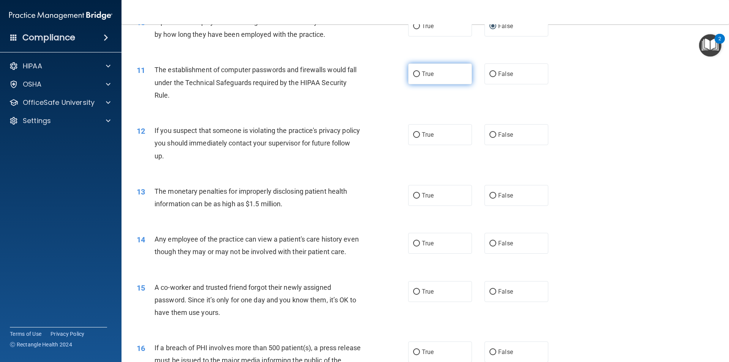
click at [413, 72] on input "True" at bounding box center [416, 74] width 7 height 6
radio input "true"
click at [413, 134] on input "True" at bounding box center [416, 135] width 7 height 6
radio input "true"
click at [413, 196] on input "True" at bounding box center [416, 196] width 7 height 6
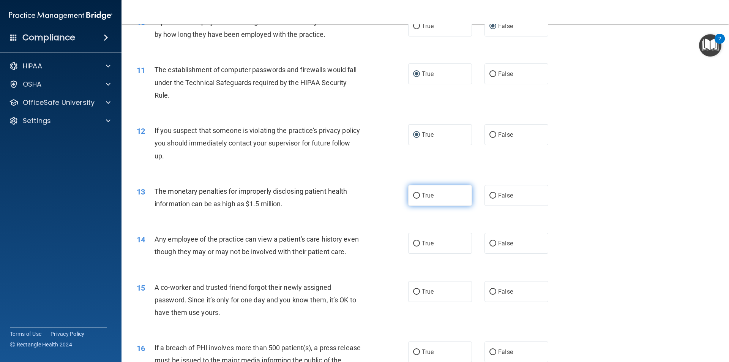
radio input "true"
click at [489, 241] on input "False" at bounding box center [492, 244] width 7 height 6
radio input "true"
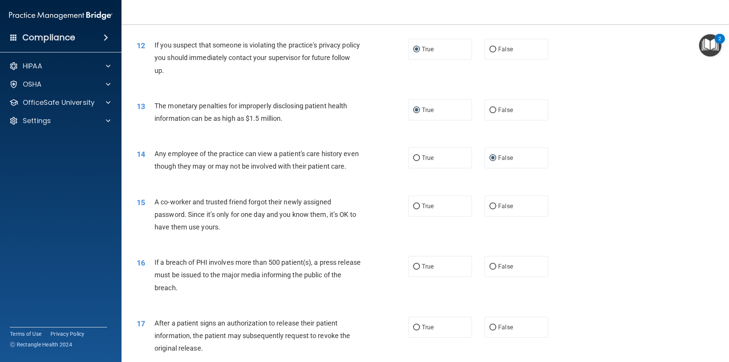
scroll to position [645, 0]
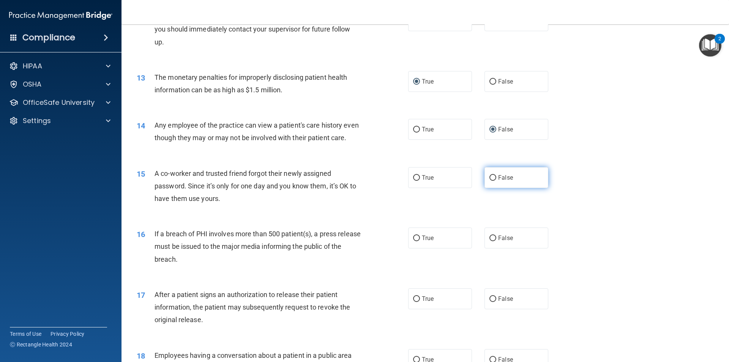
click at [489, 181] on input "False" at bounding box center [492, 178] width 7 height 6
radio input "true"
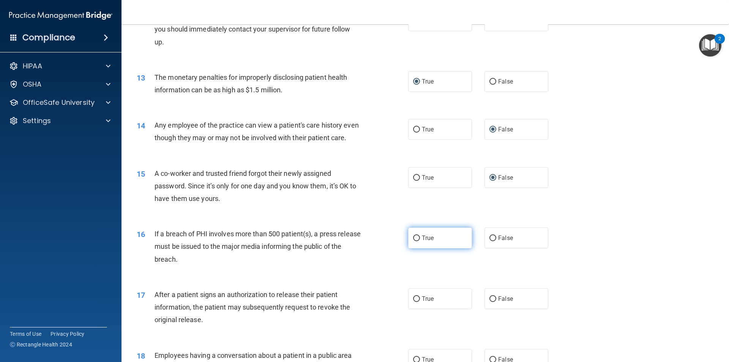
click at [413, 241] on input "True" at bounding box center [416, 238] width 7 height 6
radio input "true"
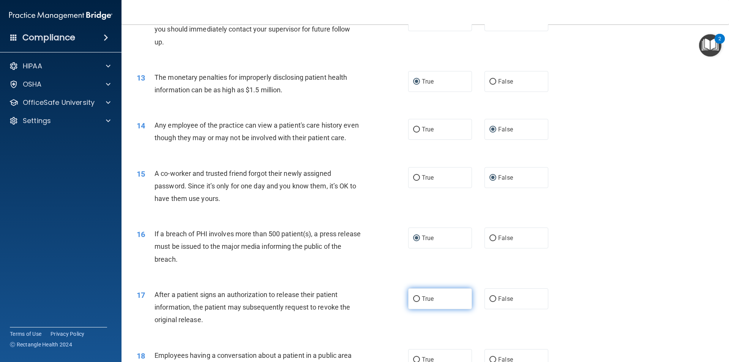
click at [413, 302] on input "True" at bounding box center [416, 299] width 7 height 6
radio input "true"
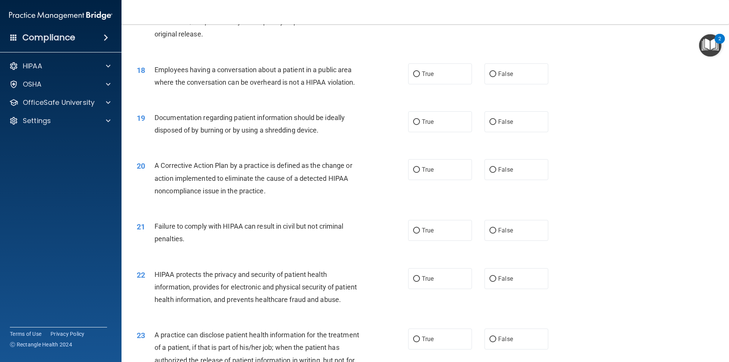
scroll to position [949, 0]
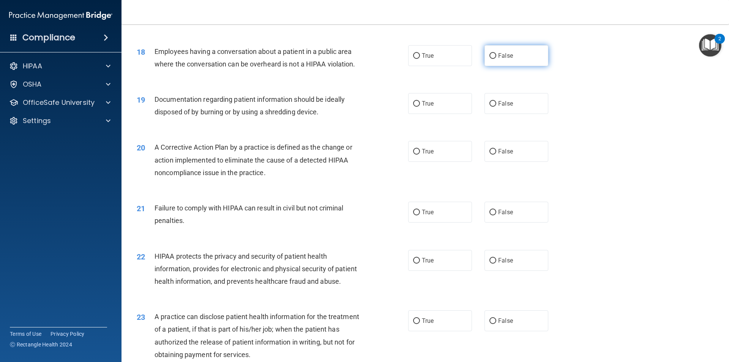
click at [490, 59] on input "False" at bounding box center [492, 56] width 7 height 6
radio input "true"
click at [414, 107] on input "True" at bounding box center [416, 104] width 7 height 6
radio input "true"
click at [416, 154] on input "True" at bounding box center [416, 152] width 7 height 6
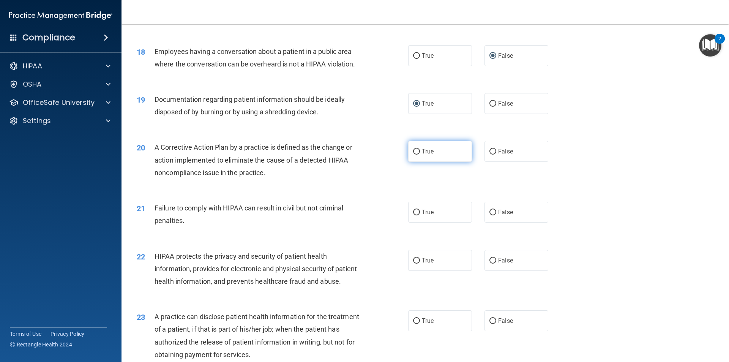
radio input "true"
click at [492, 215] on input "False" at bounding box center [492, 213] width 7 height 6
radio input "true"
click at [414, 263] on input "True" at bounding box center [416, 261] width 7 height 6
radio input "true"
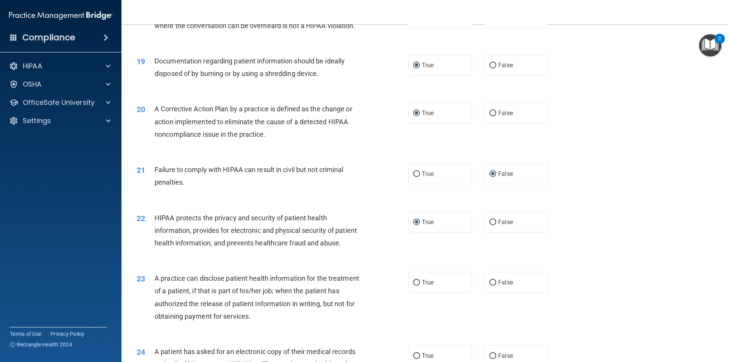
scroll to position [1025, 0]
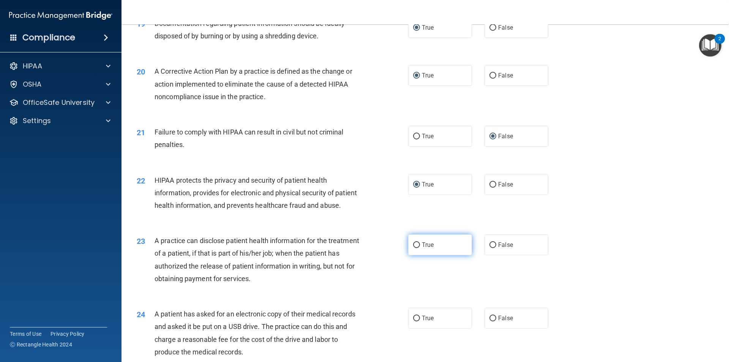
click at [417, 255] on label "True" at bounding box center [440, 244] width 64 height 21
click at [417, 248] on input "True" at bounding box center [416, 245] width 7 height 6
radio input "true"
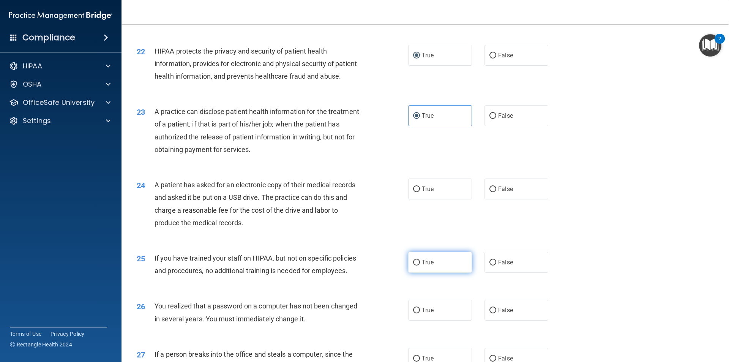
scroll to position [1177, 0]
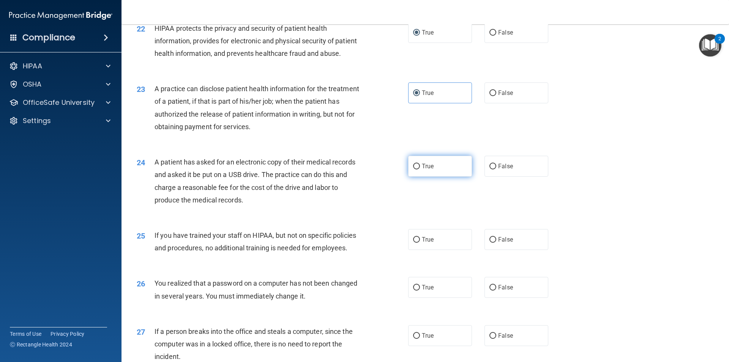
click at [415, 169] on input "True" at bounding box center [416, 167] width 7 height 6
radio input "true"
click at [489, 243] on input "False" at bounding box center [492, 240] width 7 height 6
radio input "true"
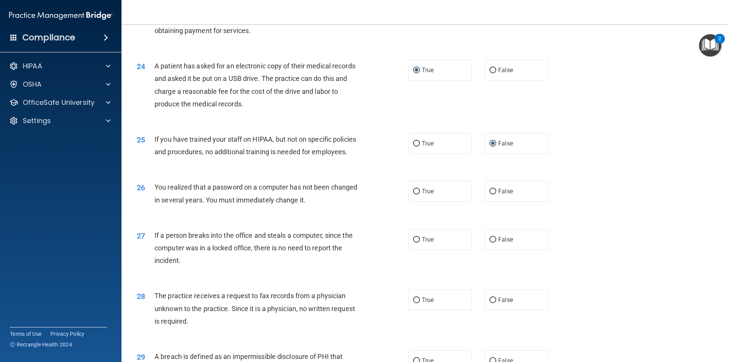
scroll to position [1290, 0]
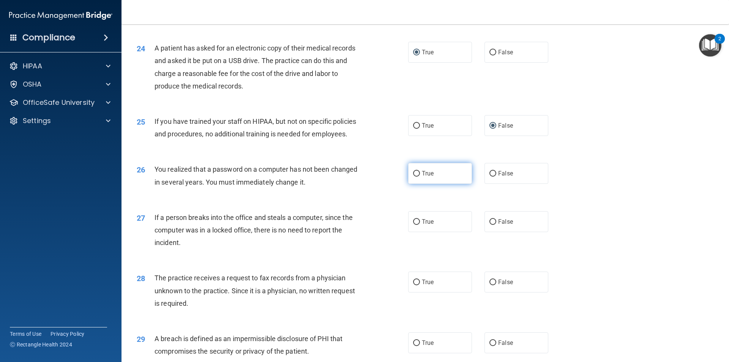
click at [413, 176] on input "True" at bounding box center [416, 174] width 7 height 6
radio input "true"
click at [489, 225] on input "False" at bounding box center [492, 222] width 7 height 6
radio input "true"
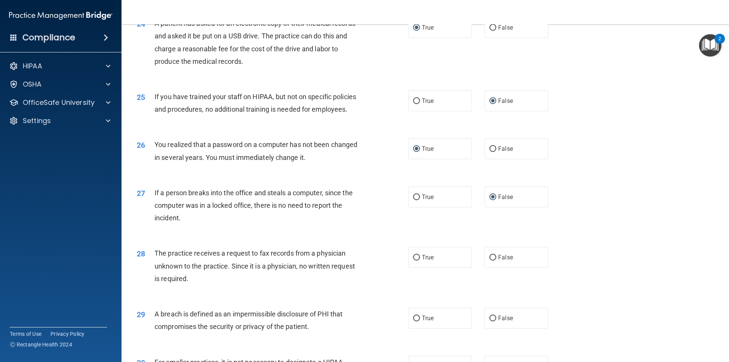
scroll to position [1328, 0]
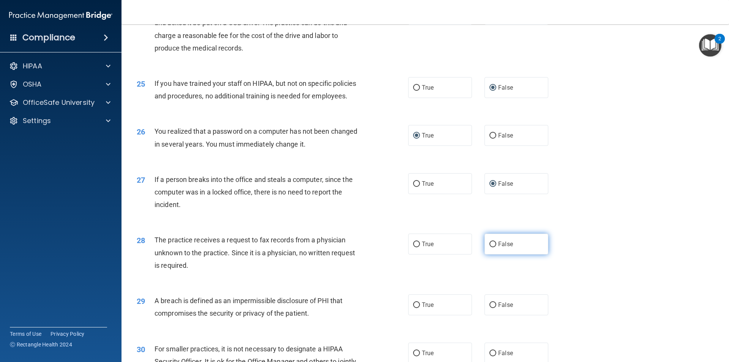
click at [489, 247] on input "False" at bounding box center [492, 244] width 7 height 6
radio input "true"
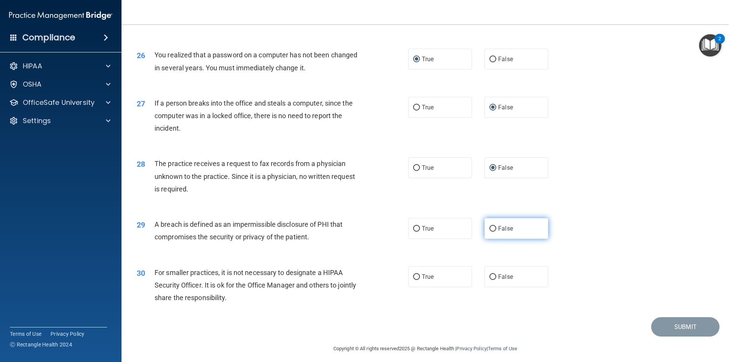
scroll to position [1435, 0]
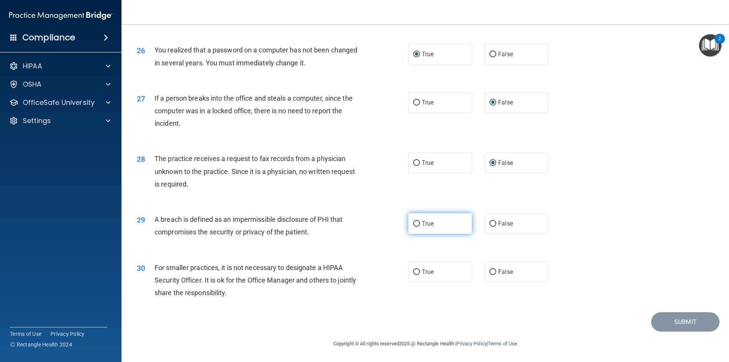
click at [413, 223] on input "True" at bounding box center [416, 224] width 7 height 6
radio input "true"
click at [489, 272] on input "False" at bounding box center [492, 272] width 7 height 6
radio input "true"
click at [675, 319] on button "Submit" at bounding box center [685, 321] width 68 height 19
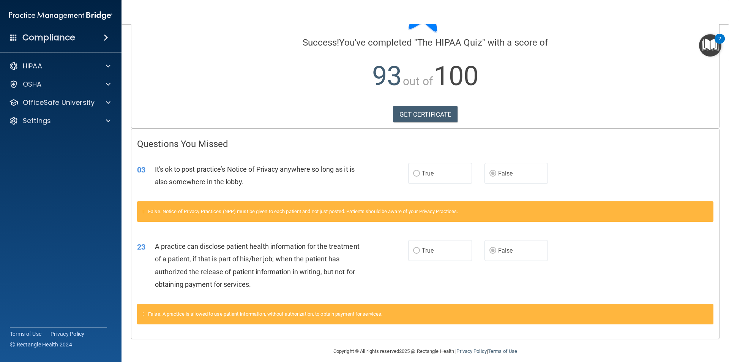
scroll to position [58, 0]
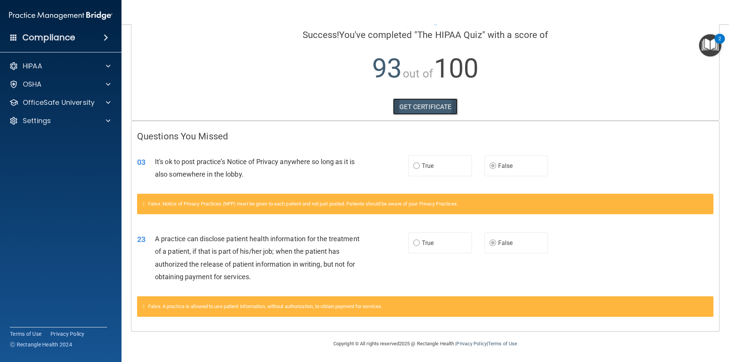
click at [420, 102] on link "GET CERTIFICATE" at bounding box center [425, 106] width 65 height 17
click at [109, 65] on span at bounding box center [108, 65] width 5 height 9
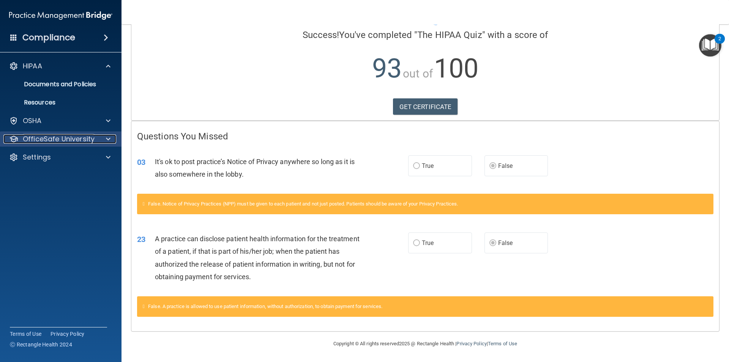
click at [102, 138] on div at bounding box center [107, 138] width 19 height 9
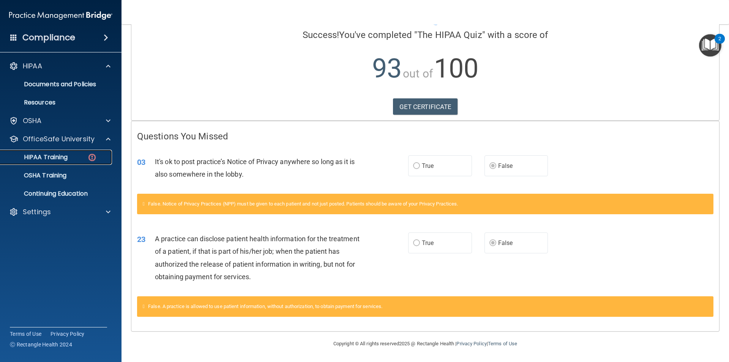
click at [56, 156] on p "HIPAA Training" at bounding box center [36, 157] width 63 height 8
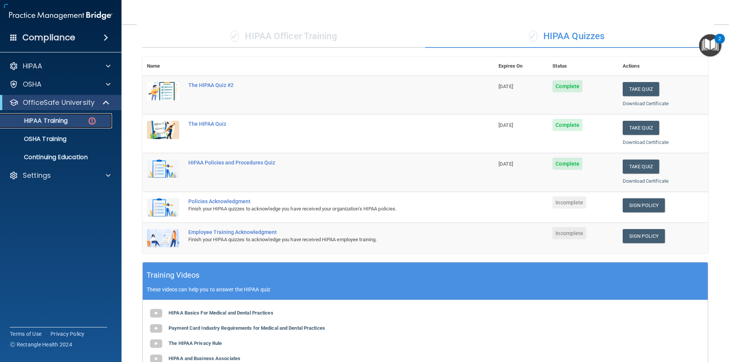
scroll to position [194, 0]
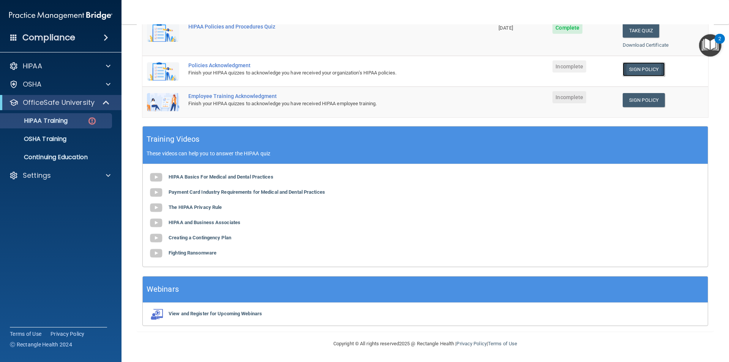
click at [634, 66] on link "Sign Policy" at bounding box center [643, 69] width 42 height 14
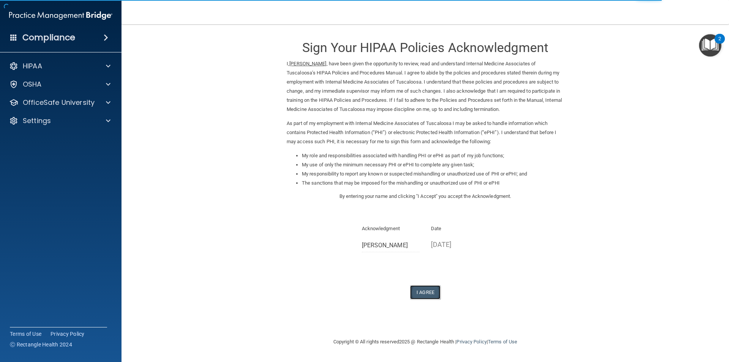
click at [418, 289] on button "I Agree" at bounding box center [425, 292] width 30 height 14
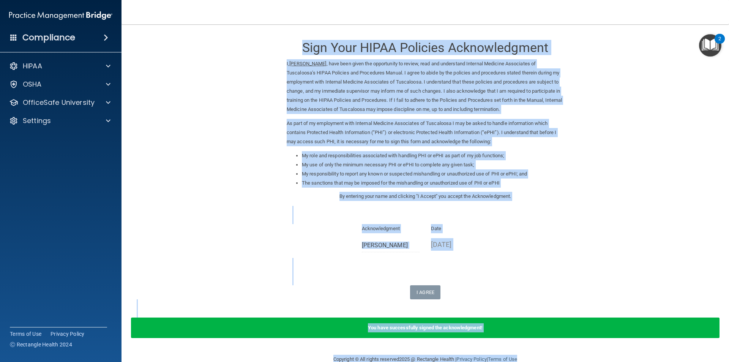
scroll to position [16, 0]
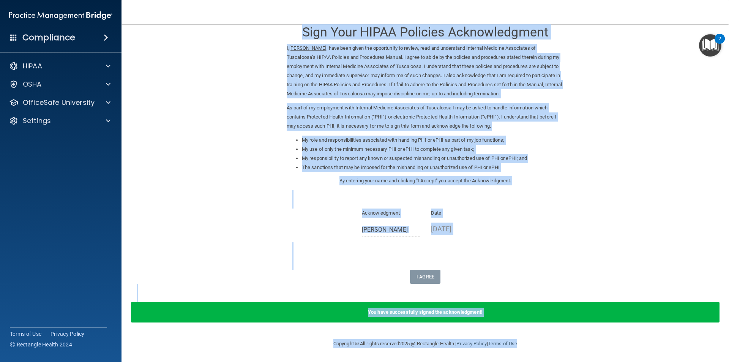
drag, startPoint x: 265, startPoint y: 22, endPoint x: 540, endPoint y: 340, distance: 420.2
click at [532, 356] on div "Toggle navigation [PERSON_NAME] [PERSON_NAME][EMAIL_ADDRESS][DOMAIN_NAME] Manag…" at bounding box center [424, 181] width 607 height 362
click at [104, 101] on div at bounding box center [107, 102] width 19 height 9
click at [63, 124] on p "HIPAA Training" at bounding box center [36, 121] width 63 height 8
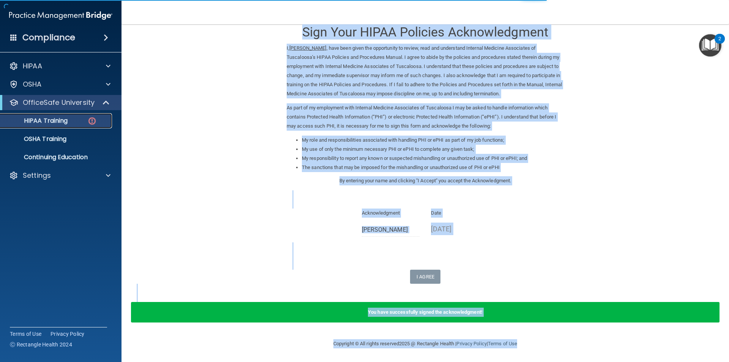
click at [50, 126] on link "HIPAA Training" at bounding box center [52, 120] width 120 height 15
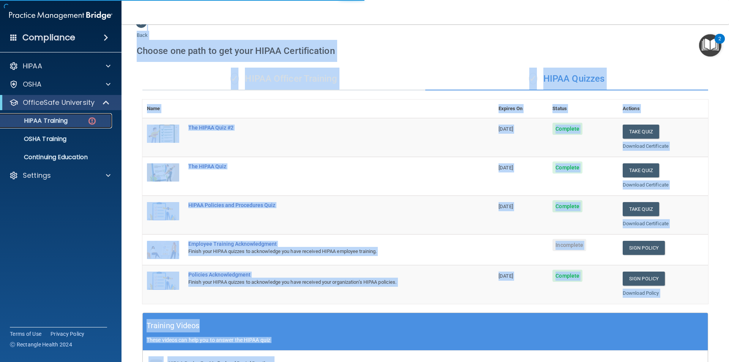
scroll to position [202, 0]
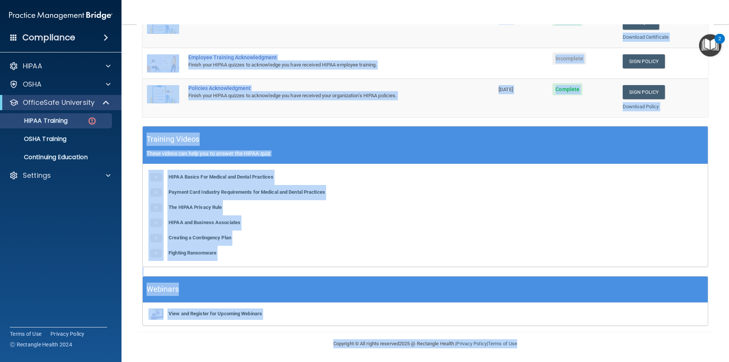
click at [446, 53] on td "Employee Training Acknowledgment Finish your HIPAA quizzes to acknowledge you h…" at bounding box center [339, 63] width 310 height 31
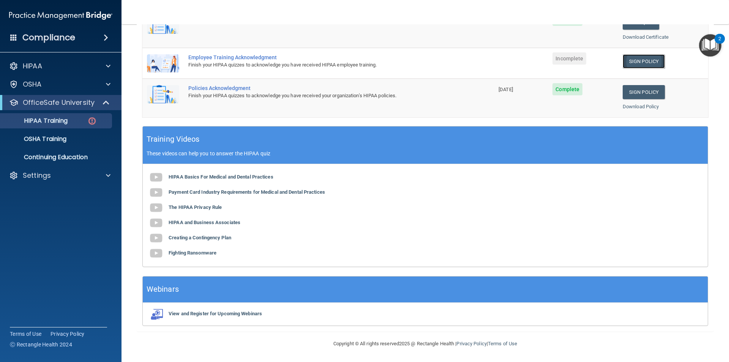
click at [633, 62] on link "Sign Policy" at bounding box center [643, 61] width 42 height 14
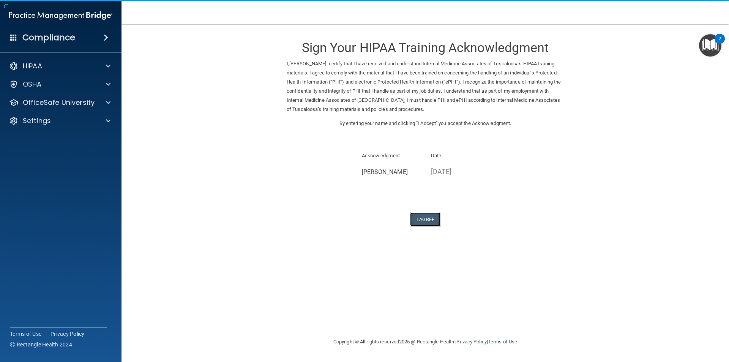
drag, startPoint x: 425, startPoint y: 218, endPoint x: 432, endPoint y: 217, distance: 6.9
click at [426, 218] on button "I Agree" at bounding box center [425, 219] width 30 height 14
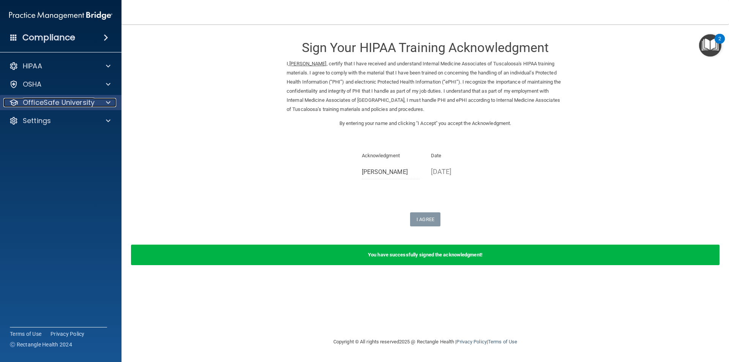
click at [107, 102] on div at bounding box center [107, 102] width 19 height 9
